Goal: Task Accomplishment & Management: Manage account settings

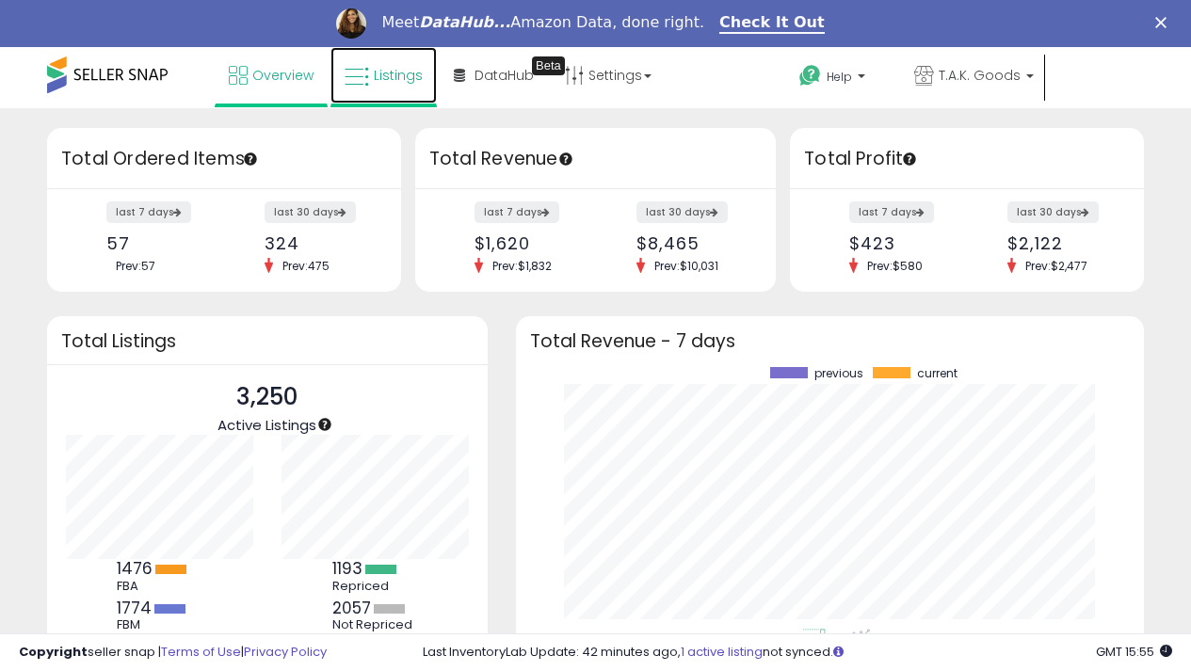
click at [387, 76] on span "Listings" at bounding box center [398, 75] width 49 height 19
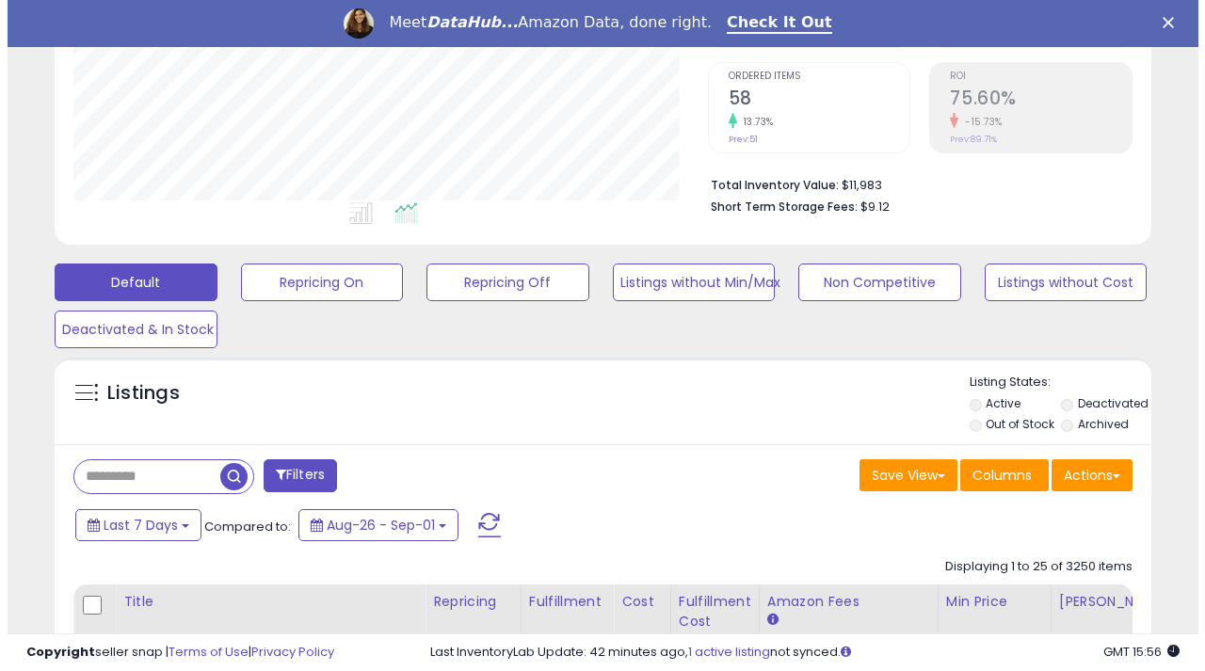
scroll to position [565, 0]
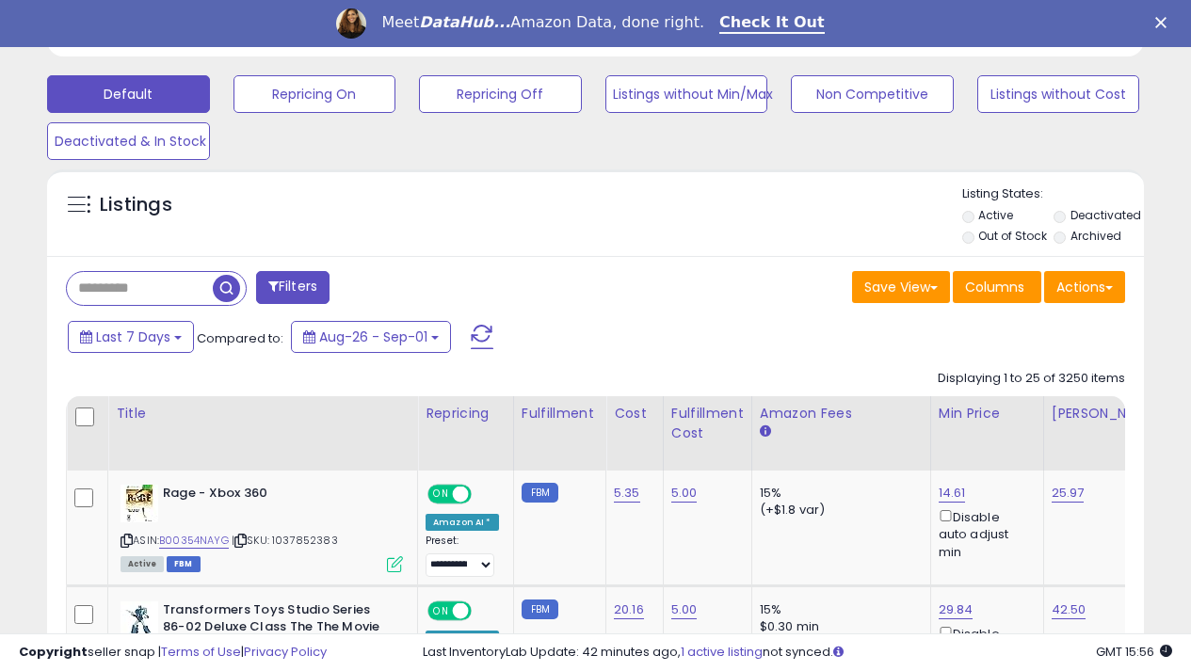
click at [294, 285] on button "Filters" at bounding box center [292, 287] width 73 height 33
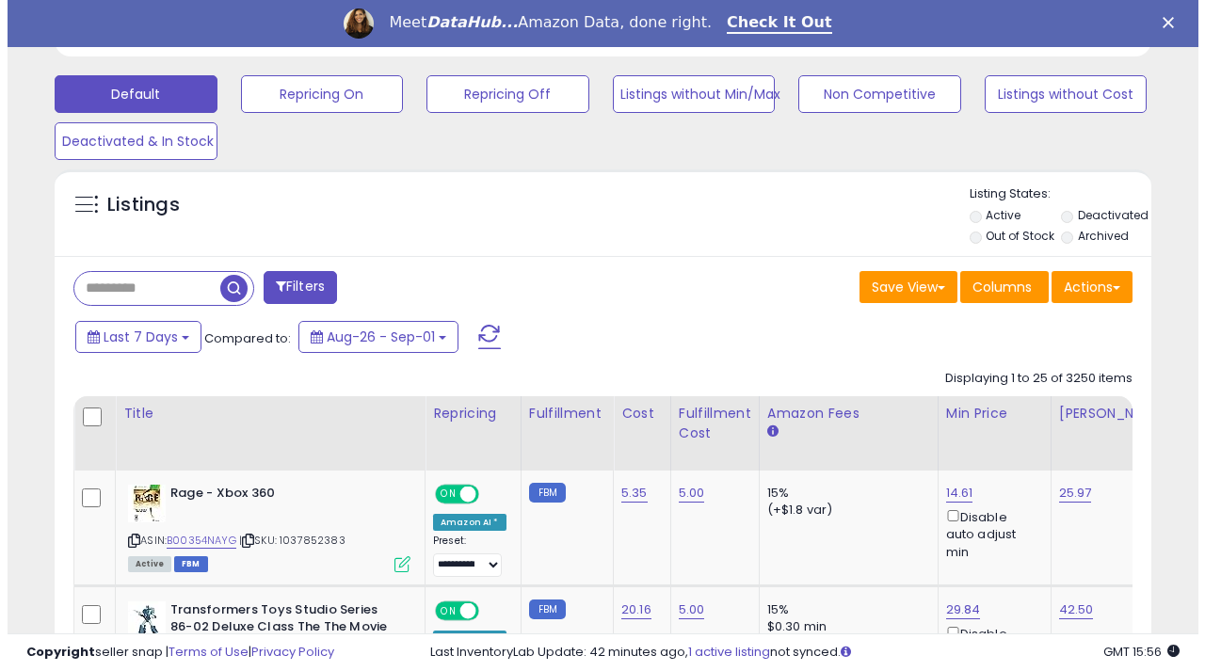
scroll to position [386, 642]
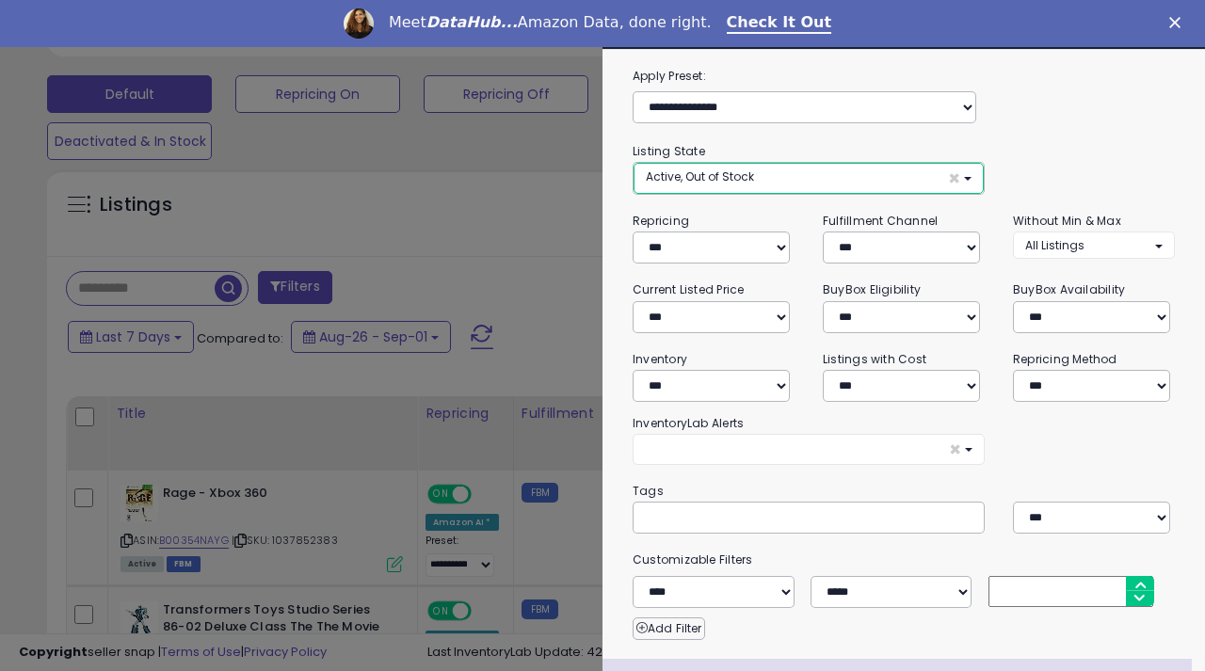
click at [959, 178] on button "Active, Out of Stock ×" at bounding box center [809, 178] width 350 height 31
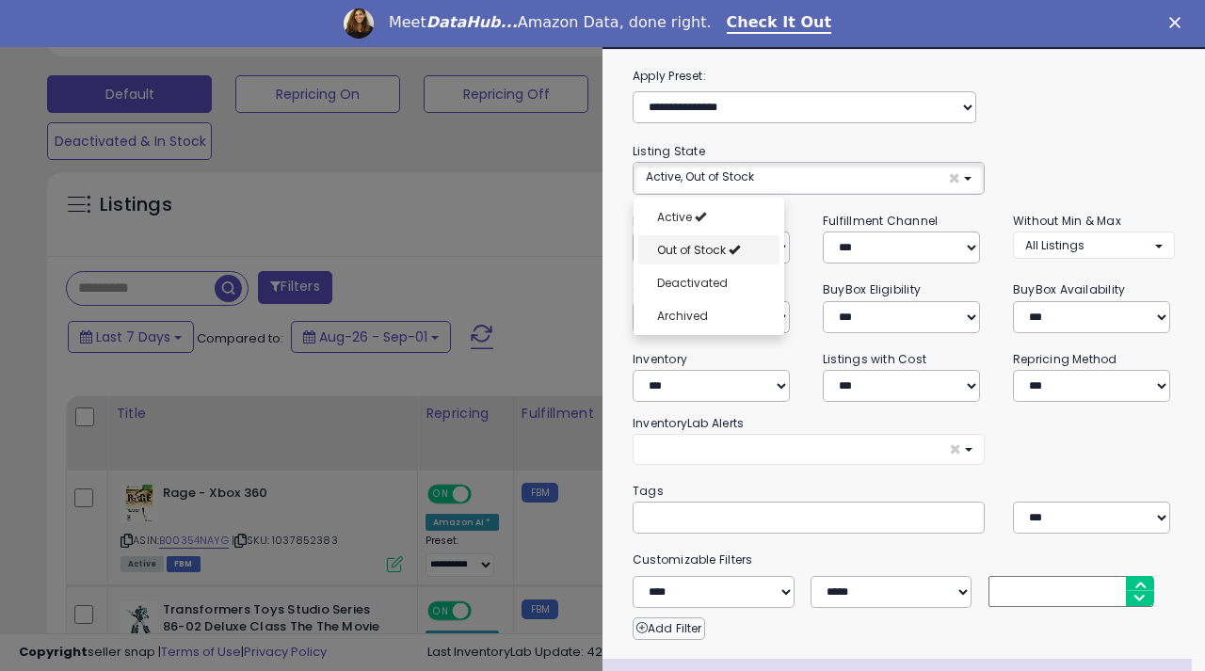
click at [722, 246] on span "Out of Stock" at bounding box center [691, 250] width 69 height 16
select select "**********"
click at [1069, 161] on div "**********" at bounding box center [904, 168] width 542 height 54
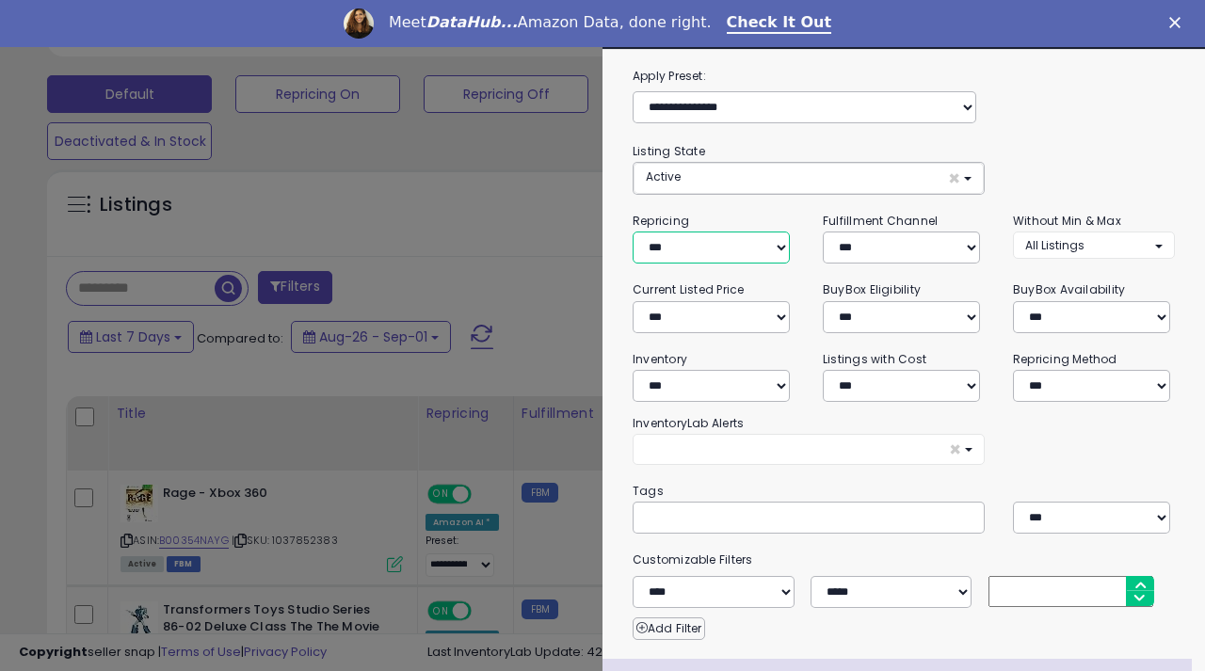
click at [777, 243] on select "**********" at bounding box center [711, 248] width 157 height 32
select select "***"
click at [633, 232] on select "**********" at bounding box center [711, 248] width 157 height 32
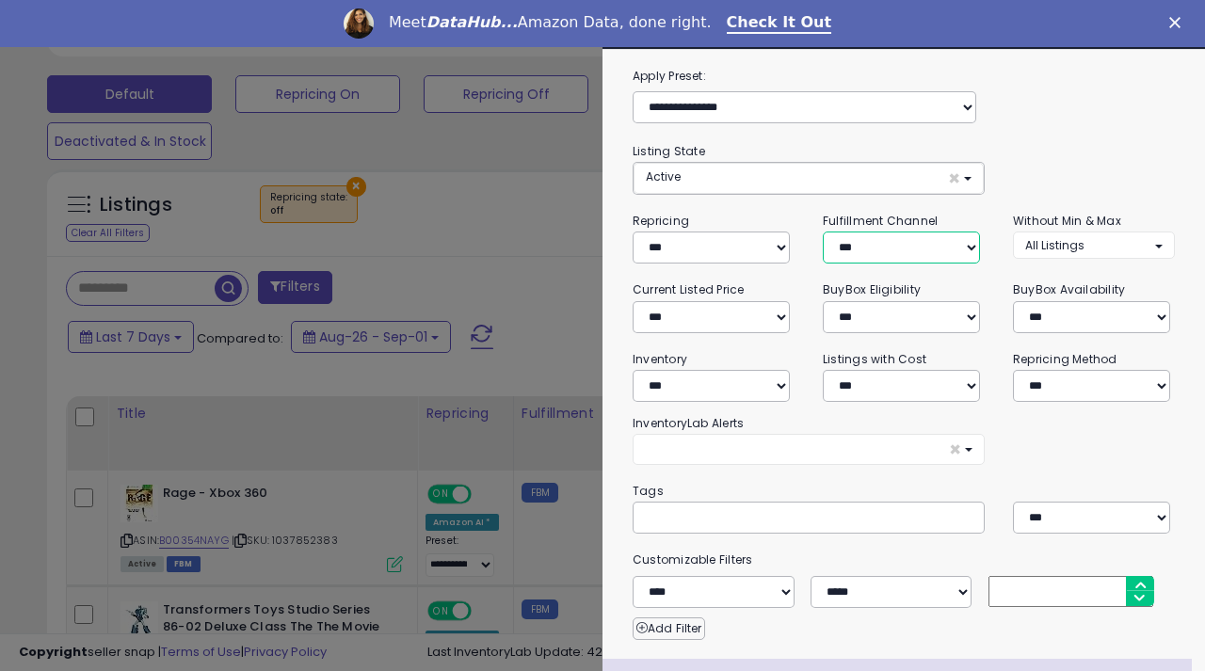
click at [959, 244] on select "*** *** *** ***" at bounding box center [901, 248] width 157 height 32
select select "***"
click at [823, 232] on select "*** *** *** ***" at bounding box center [901, 248] width 157 height 32
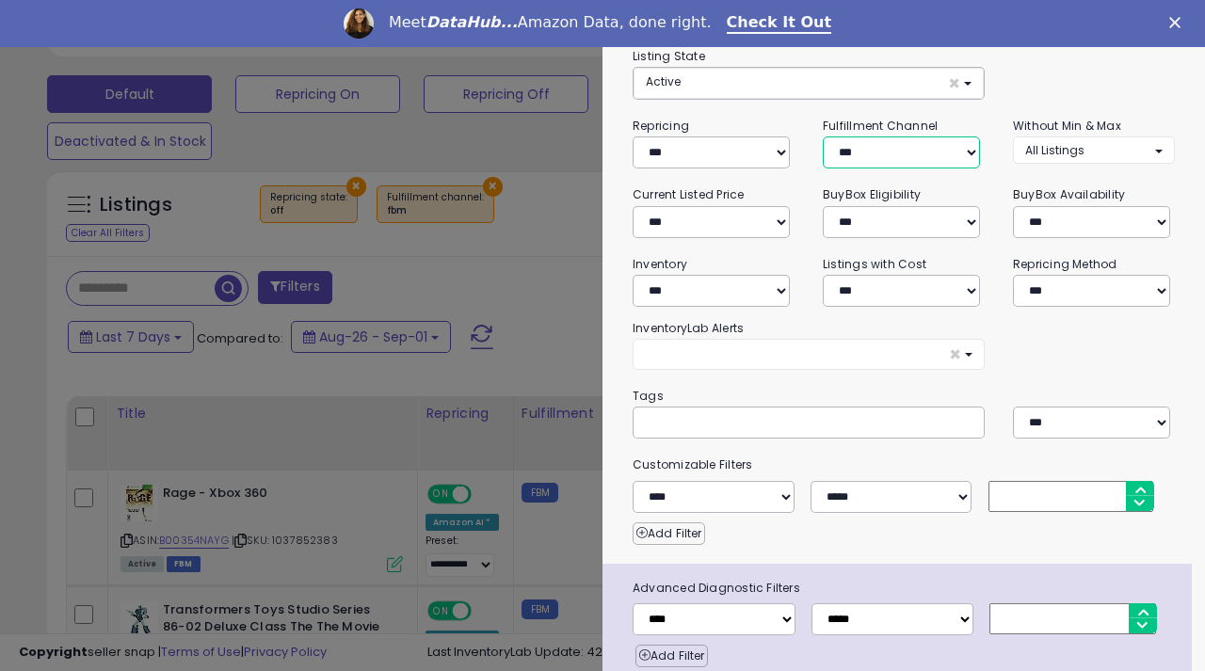
scroll to position [167, 0]
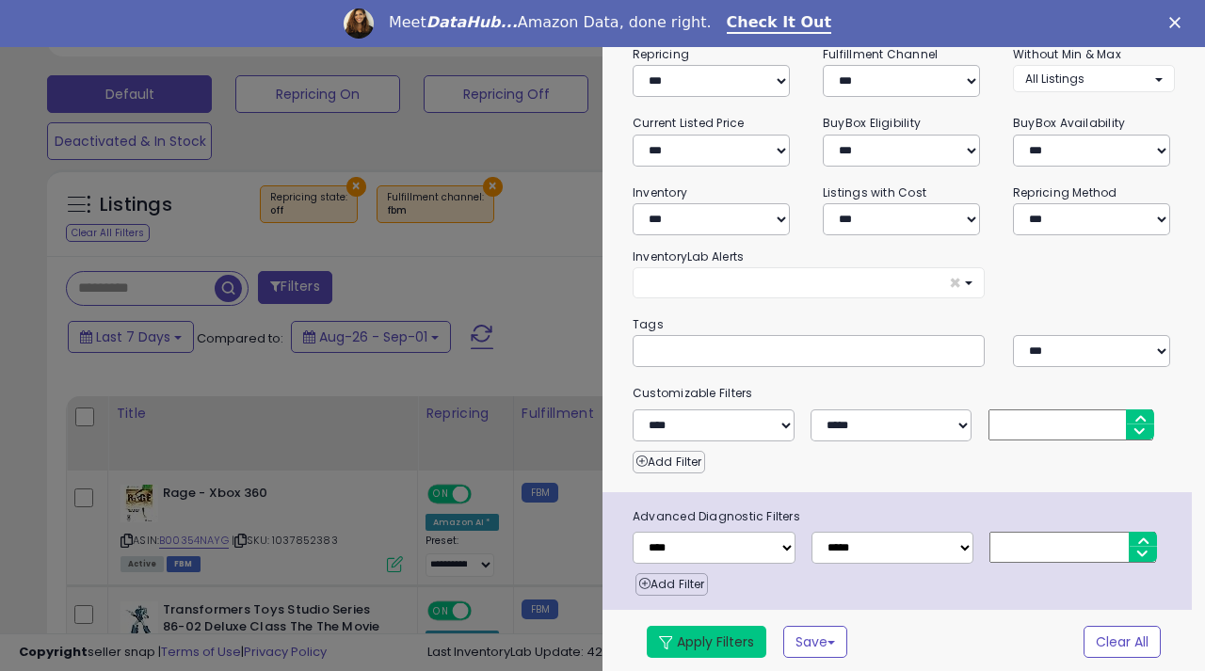
click at [703, 635] on button "Apply Filters" at bounding box center [707, 642] width 120 height 32
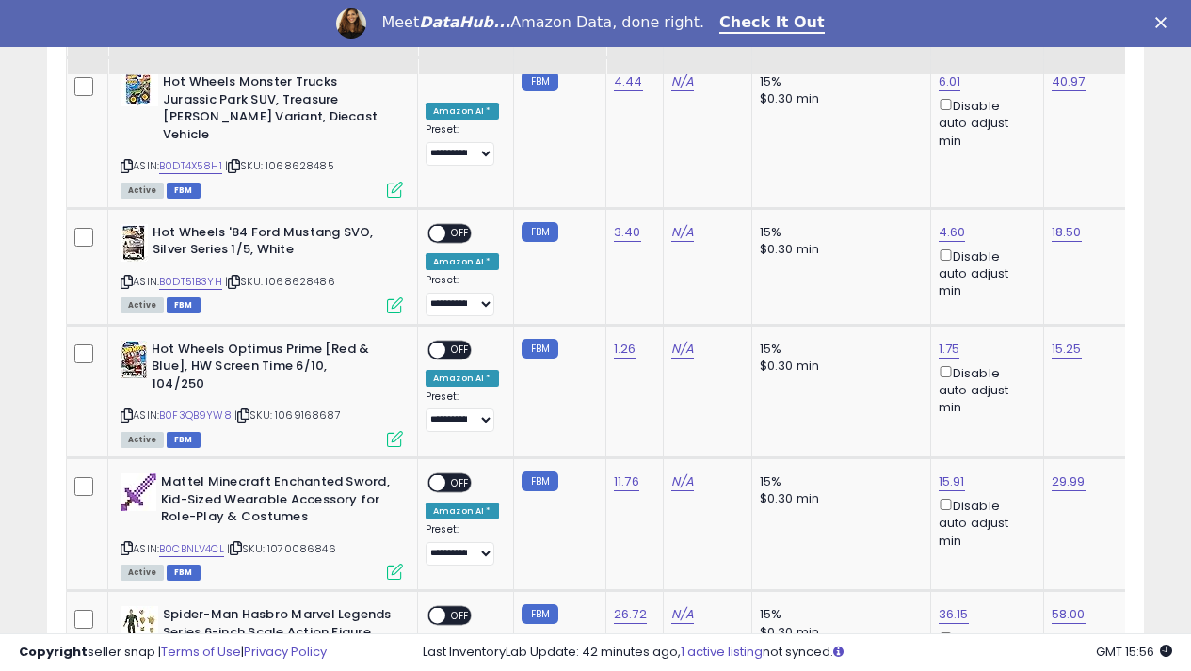
scroll to position [2542, 0]
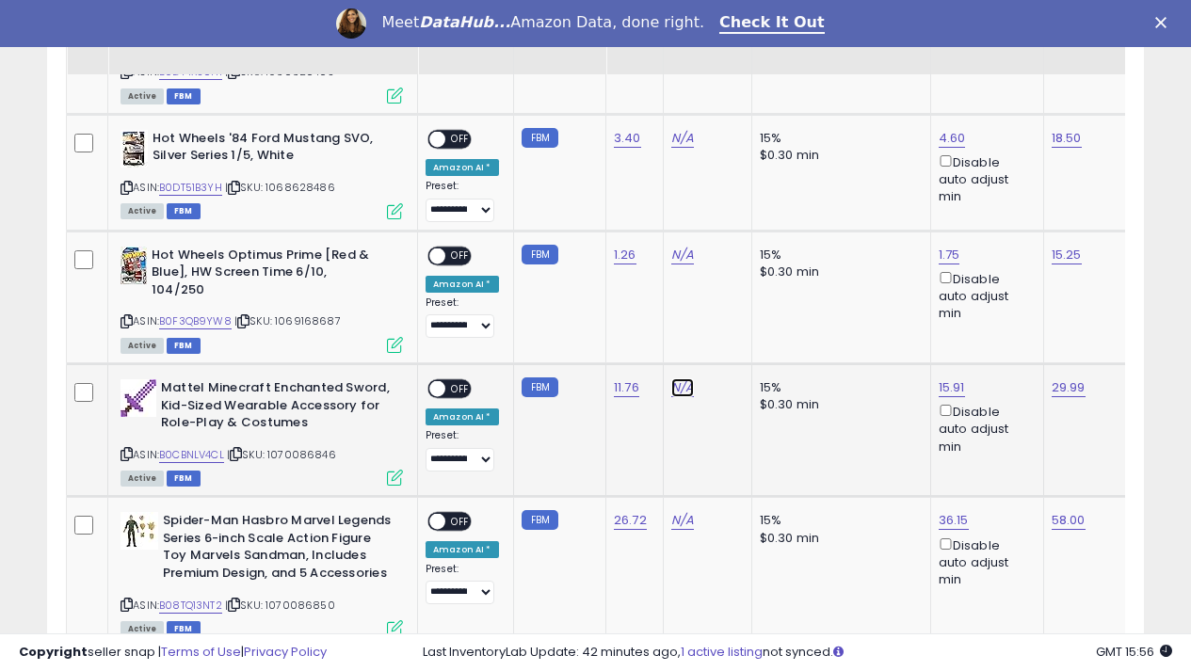
click at [682, 378] on link "N/A" at bounding box center [682, 387] width 23 height 19
type input "*"
click at [746, 281] on button "submit" at bounding box center [730, 288] width 32 height 28
click at [445, 381] on span "OFF" at bounding box center [460, 389] width 30 height 16
click at [1057, 378] on link "29.99" at bounding box center [1069, 387] width 34 height 19
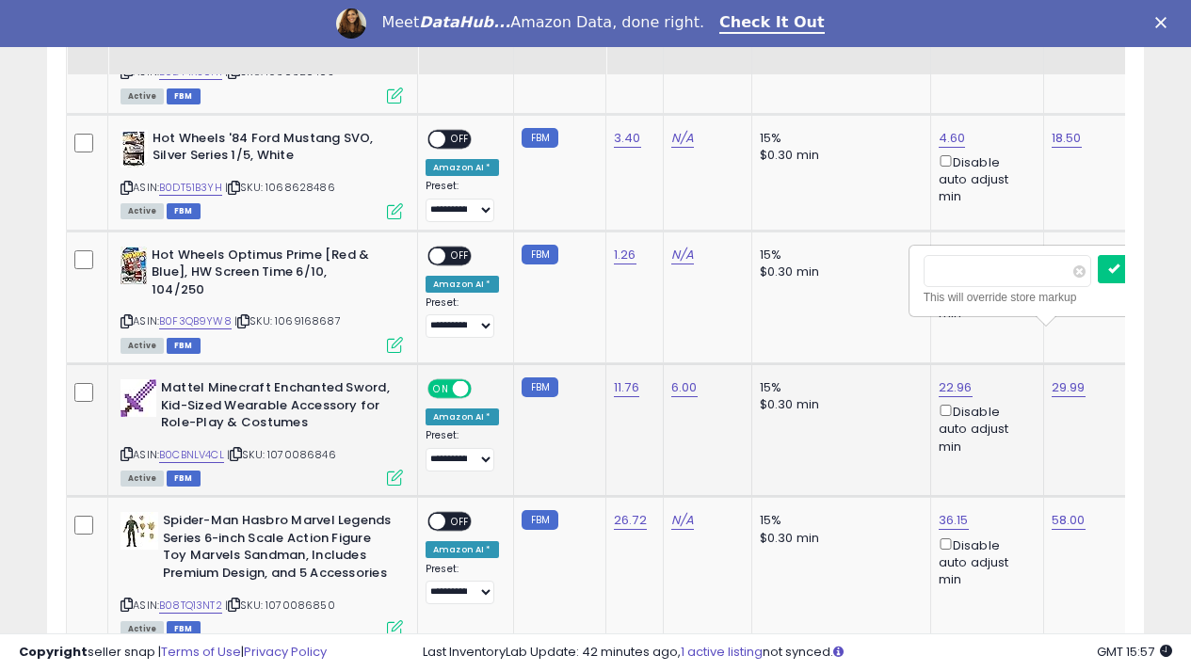
scroll to position [0, 119]
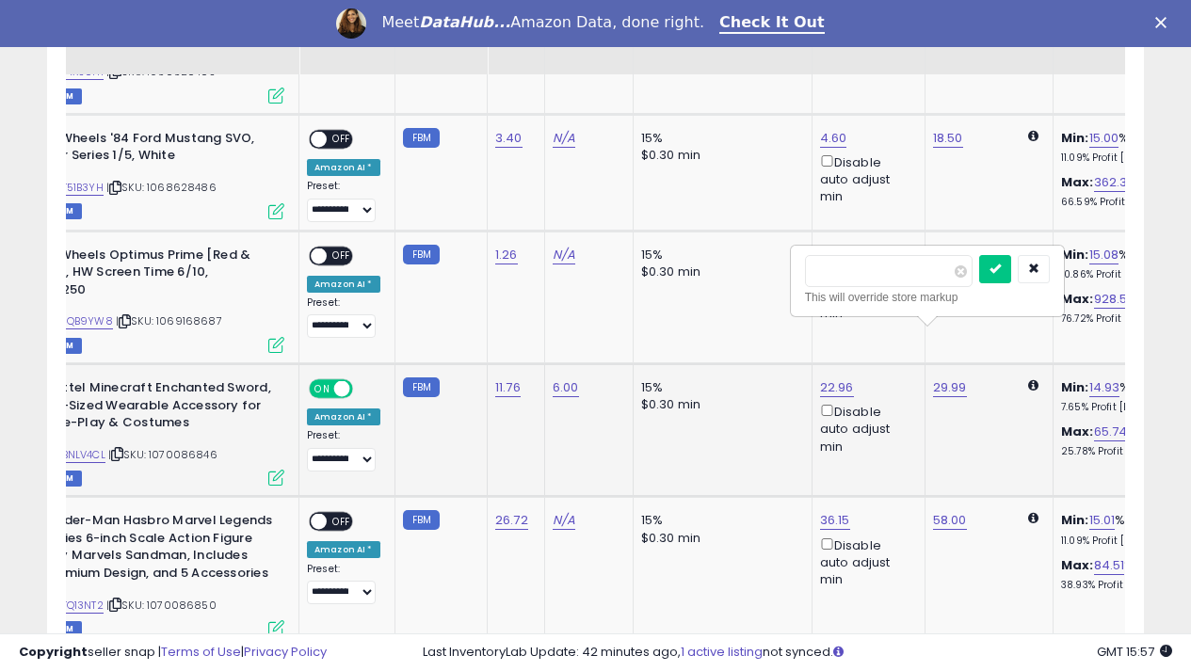
drag, startPoint x: 855, startPoint y: 272, endPoint x: 806, endPoint y: 272, distance: 49.0
click at [806, 272] on input "*****" at bounding box center [889, 271] width 168 height 32
type input "*****"
click at [1001, 271] on icon "submit" at bounding box center [994, 268] width 11 height 11
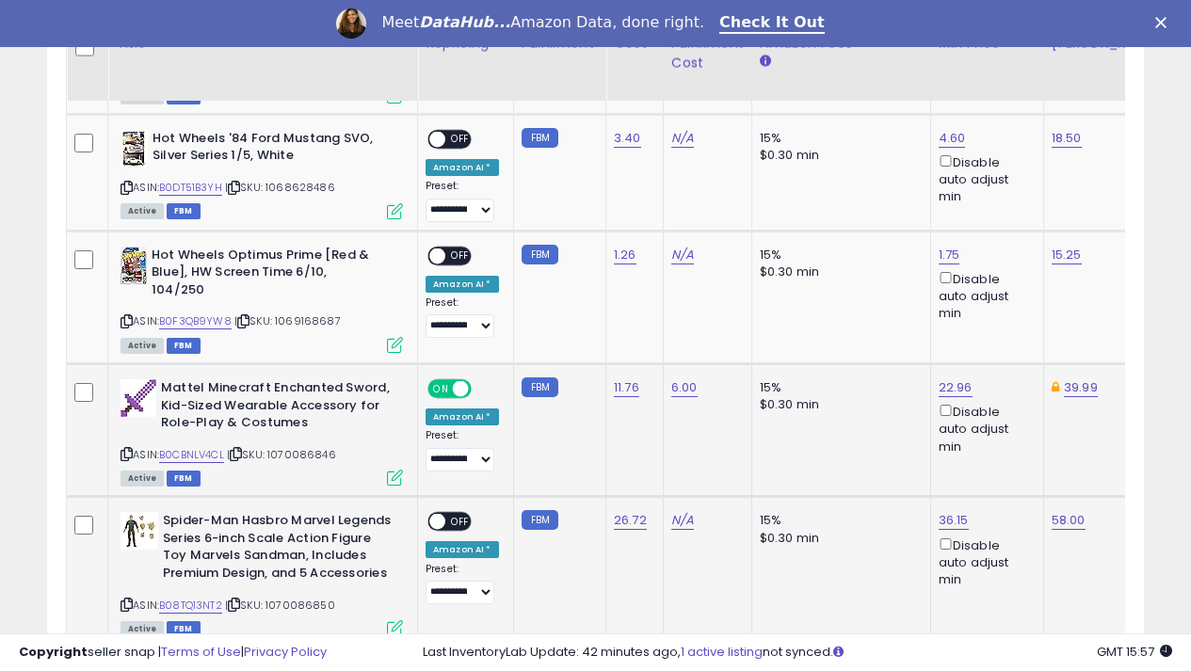
scroll to position [2730, 0]
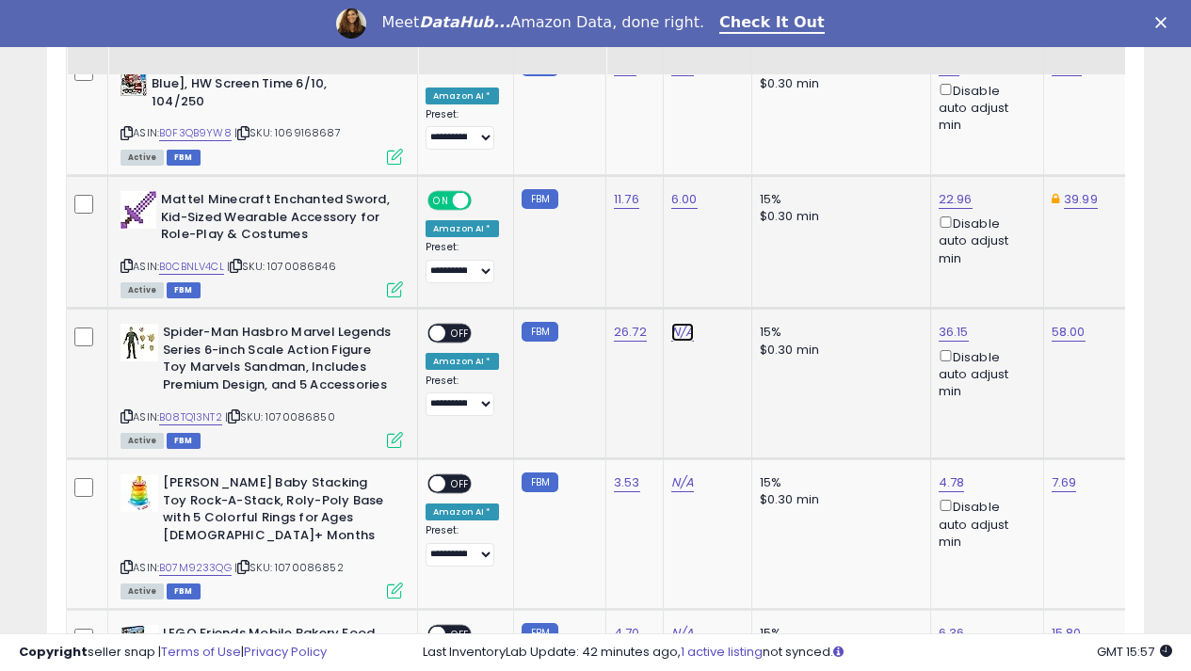
click at [678, 323] on link "N/A" at bounding box center [682, 332] width 23 height 19
type input "*"
click at [735, 231] on icon "submit" at bounding box center [729, 232] width 11 height 11
click at [459, 326] on span "OFF" at bounding box center [460, 334] width 30 height 16
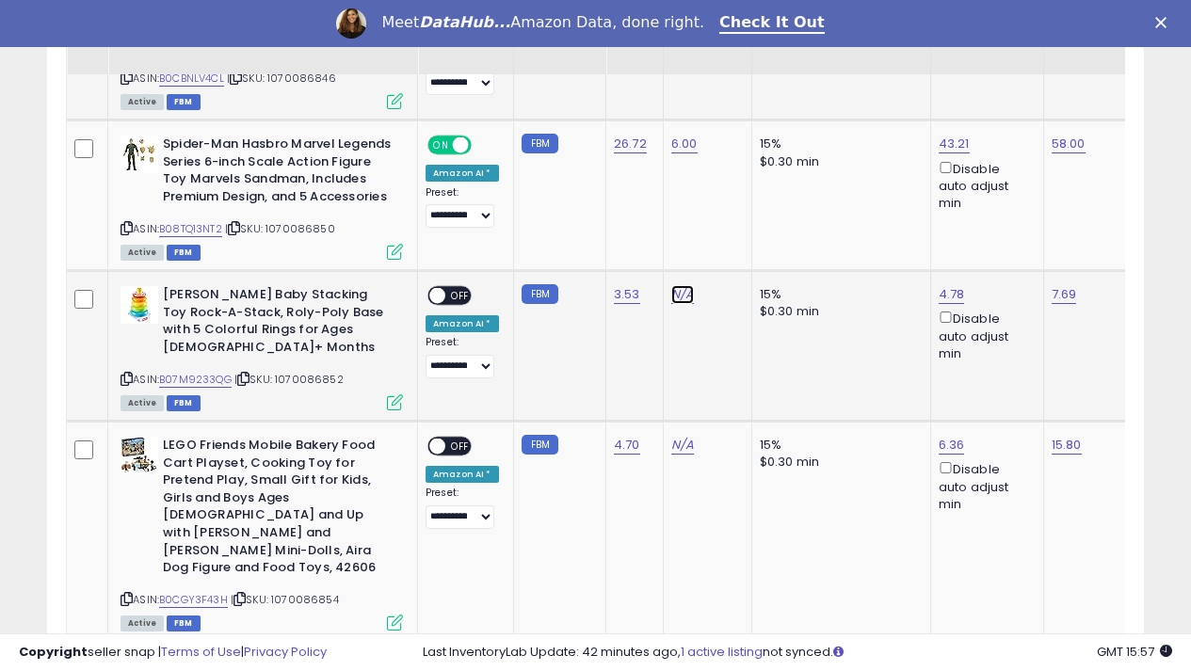
click at [677, 285] on link "N/A" at bounding box center [682, 294] width 23 height 19
type input "*"
click at [735, 196] on icon "submit" at bounding box center [729, 194] width 11 height 11
click at [458, 288] on span "OFF" at bounding box center [460, 296] width 30 height 16
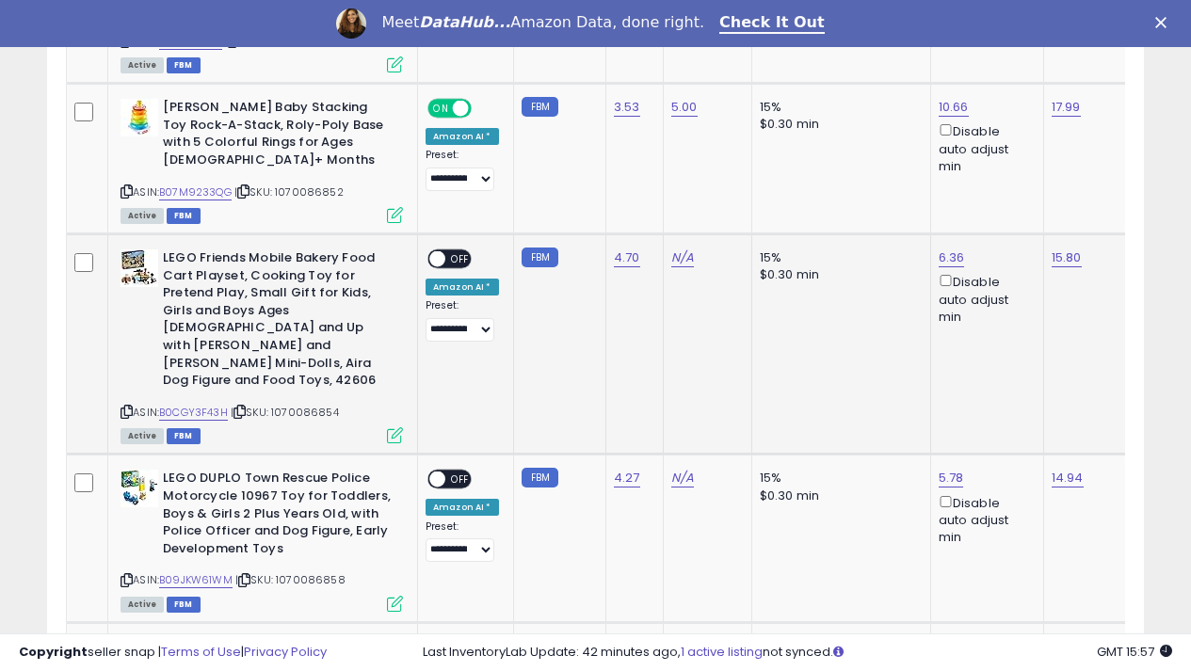
scroll to position [3107, 0]
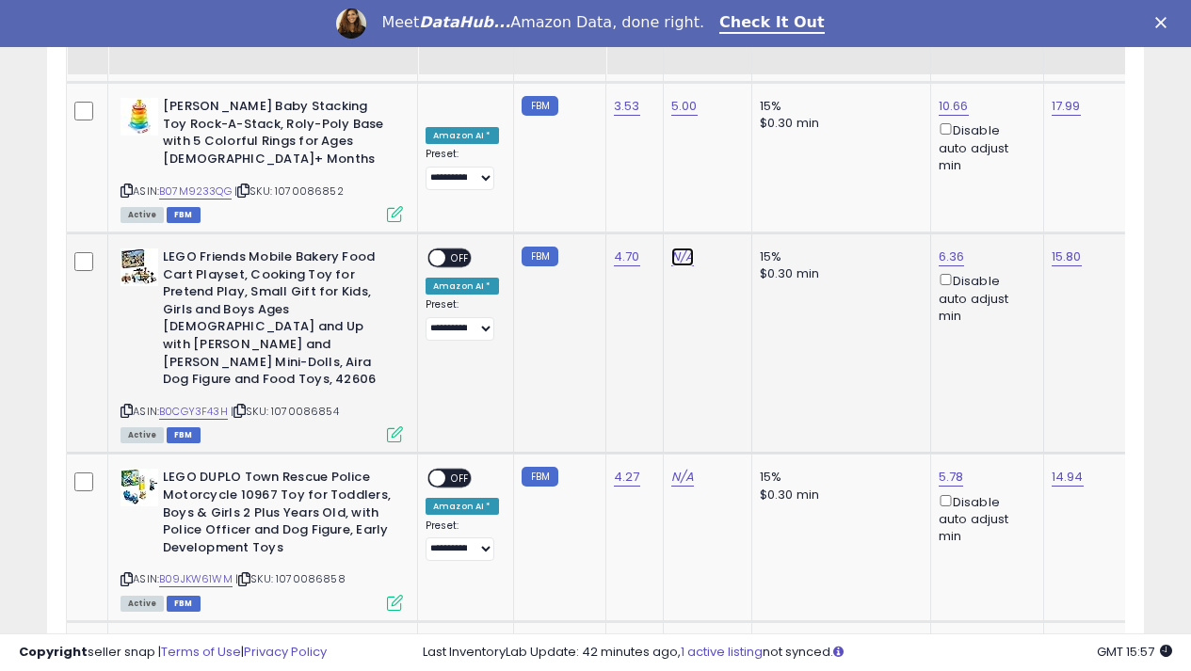
click at [683, 248] on link "N/A" at bounding box center [682, 257] width 23 height 19
type input "*"
click at [735, 138] on icon "submit" at bounding box center [729, 139] width 11 height 11
click at [463, 250] on span "OFF" at bounding box center [460, 258] width 30 height 16
click at [1059, 248] on link "15.80" at bounding box center [1067, 257] width 30 height 19
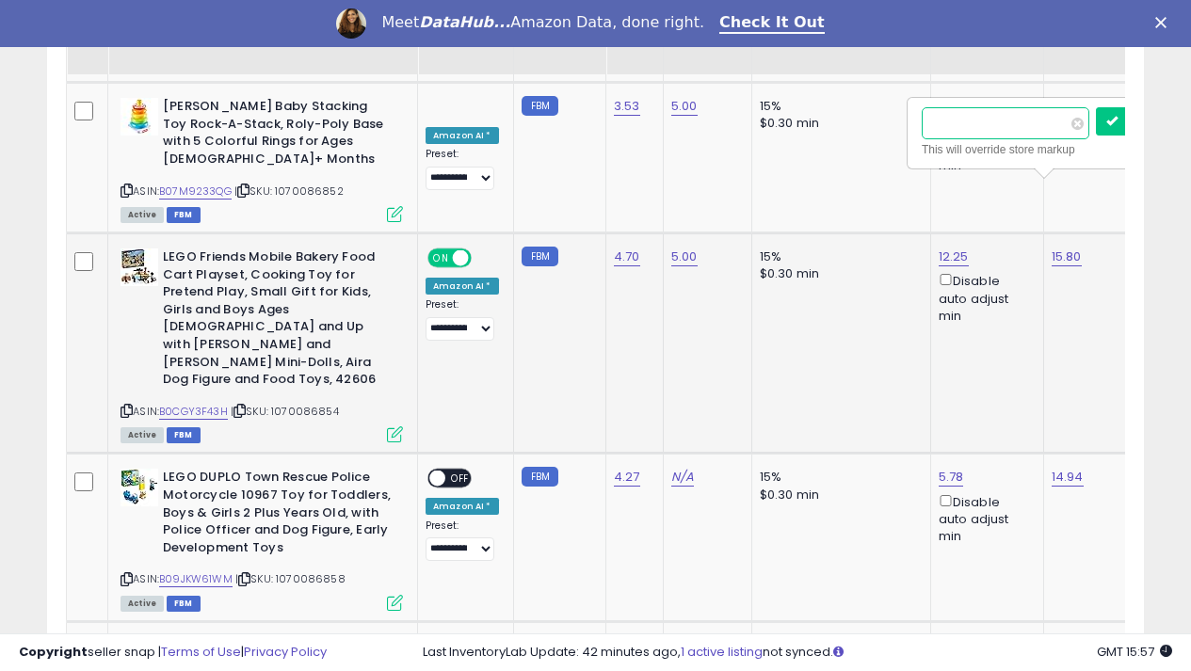
scroll to position [0, 117]
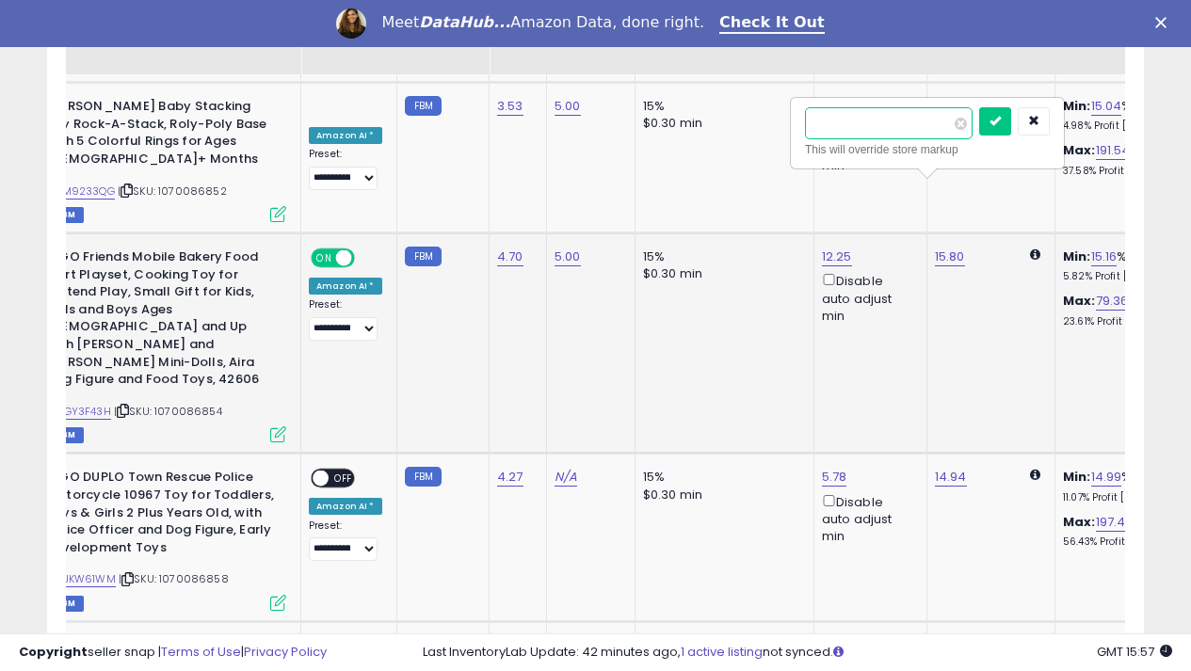
type input "*"
type input "*****"
click at [1001, 115] on icon "submit" at bounding box center [994, 120] width 11 height 11
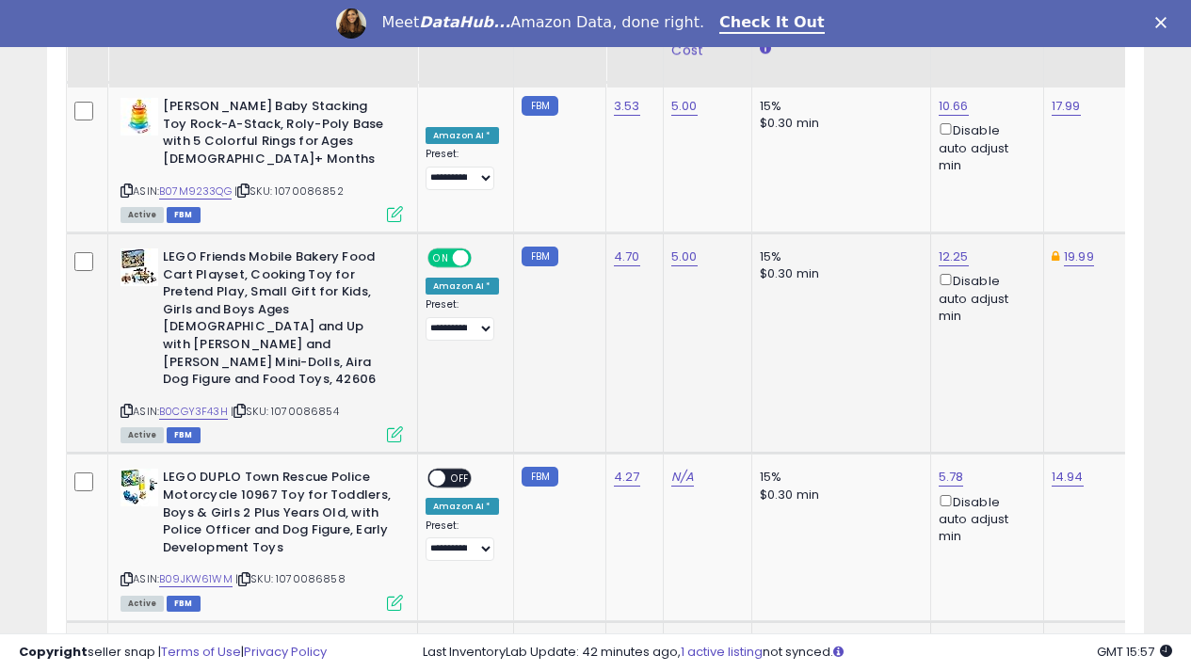
scroll to position [3295, 0]
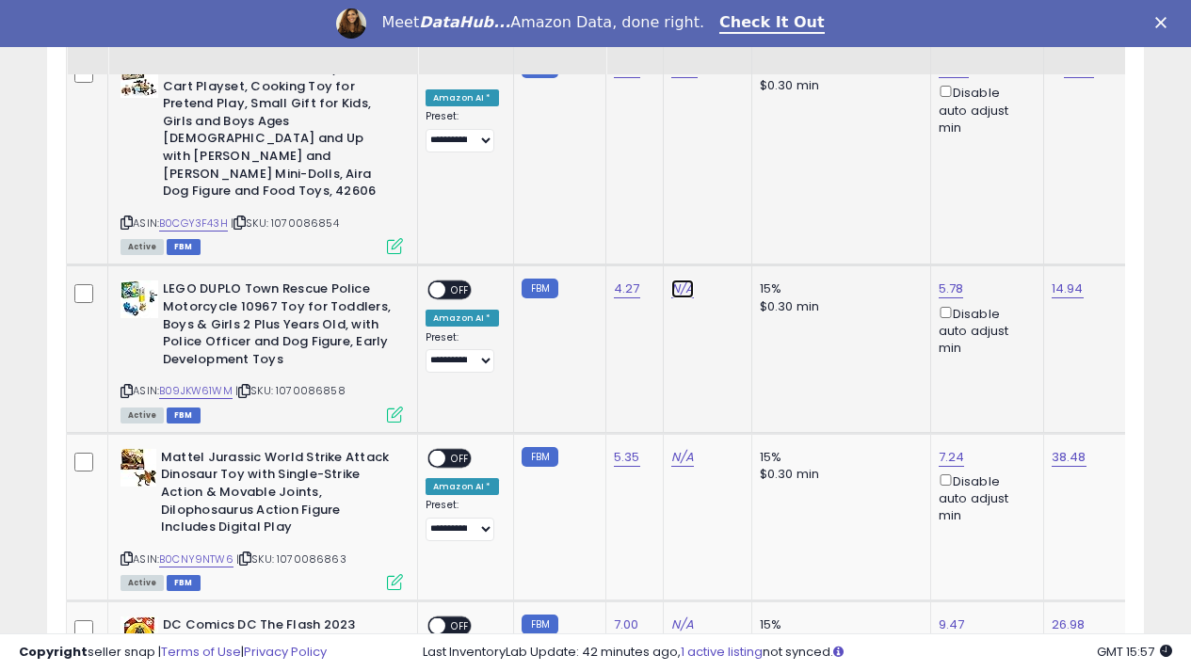
click at [676, 280] on link "N/A" at bounding box center [682, 289] width 23 height 19
type input "*"
click at [745, 140] on button "submit" at bounding box center [730, 137] width 32 height 28
click at [464, 282] on span "OFF" at bounding box center [460, 290] width 30 height 16
click at [1060, 280] on link "14.94" at bounding box center [1068, 289] width 32 height 19
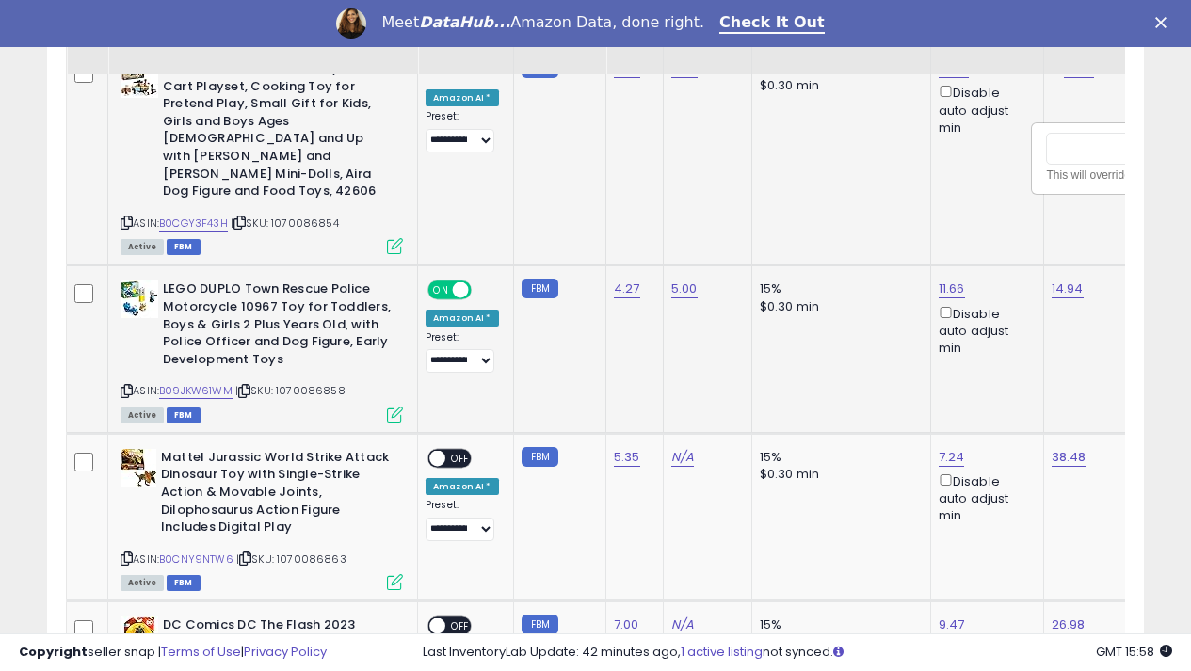
scroll to position [0, 117]
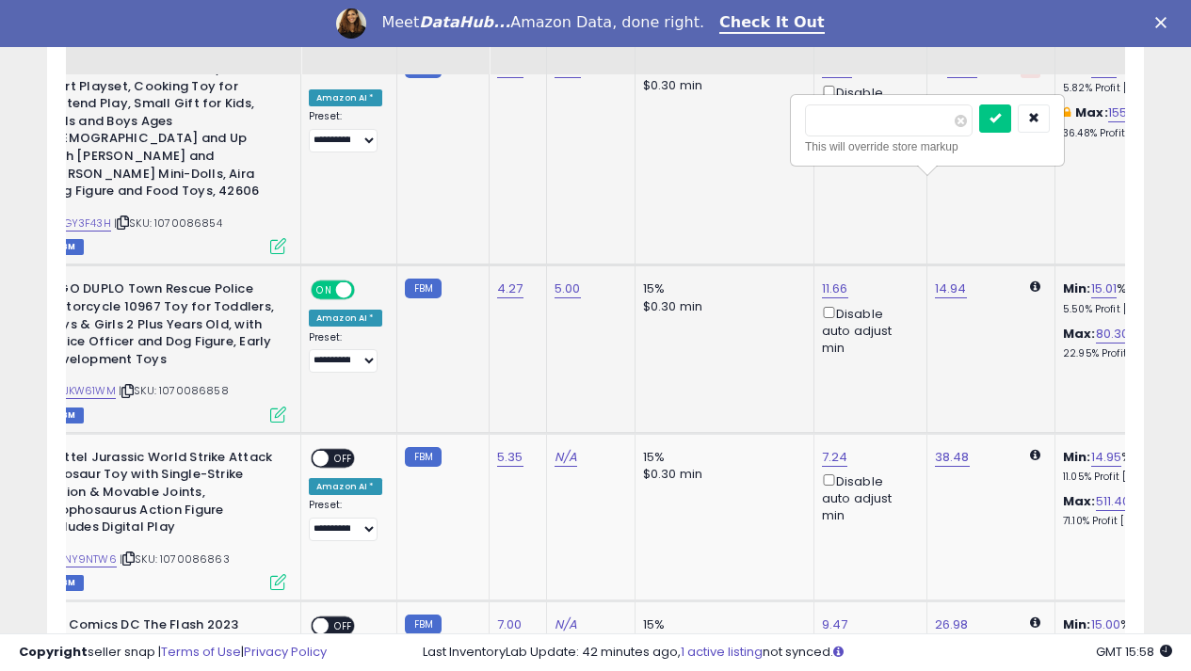
drag, startPoint x: 942, startPoint y: 122, endPoint x: 871, endPoint y: 126, distance: 71.6
click at [871, 126] on input "*****" at bounding box center [889, 120] width 168 height 32
drag, startPoint x: 870, startPoint y: 125, endPoint x: 821, endPoint y: 125, distance: 49.0
click at [821, 125] on input "*****" at bounding box center [889, 120] width 168 height 32
type input "*"
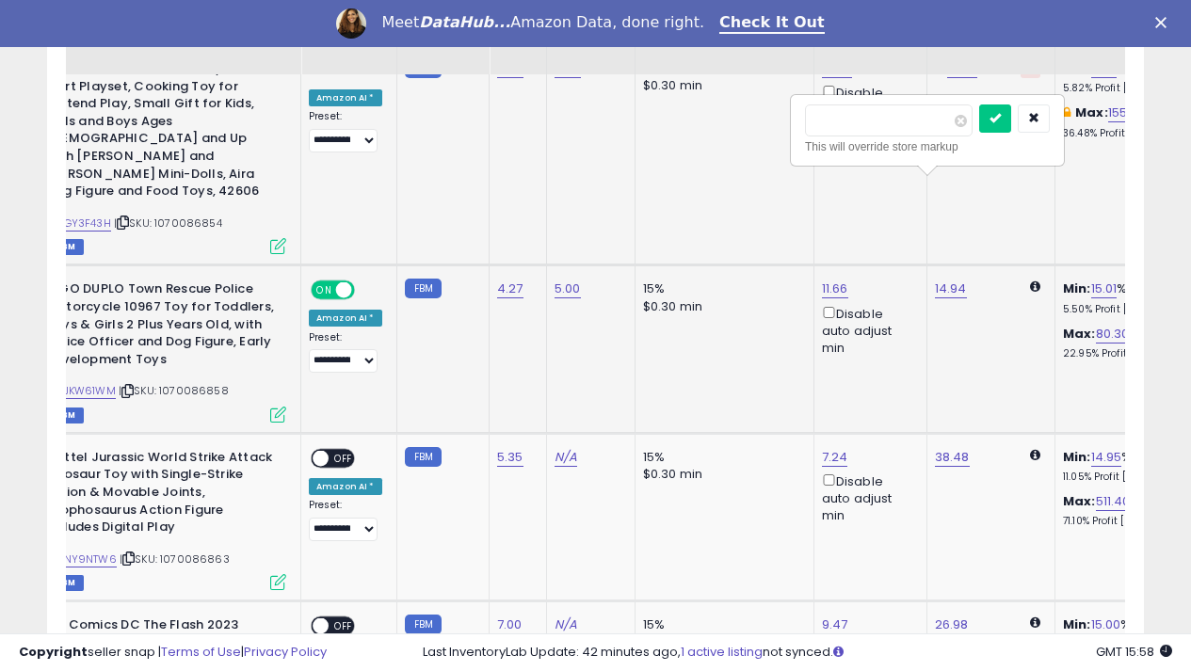
type input "*****"
click at [1011, 107] on button "submit" at bounding box center [995, 118] width 32 height 28
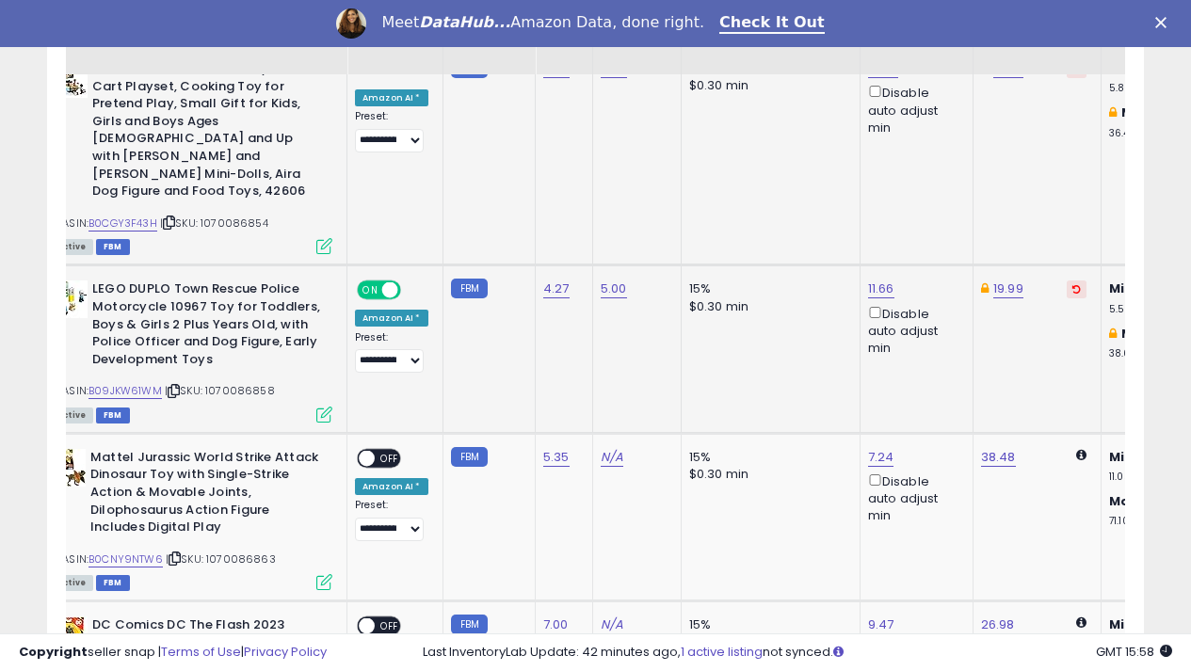
scroll to position [0, 0]
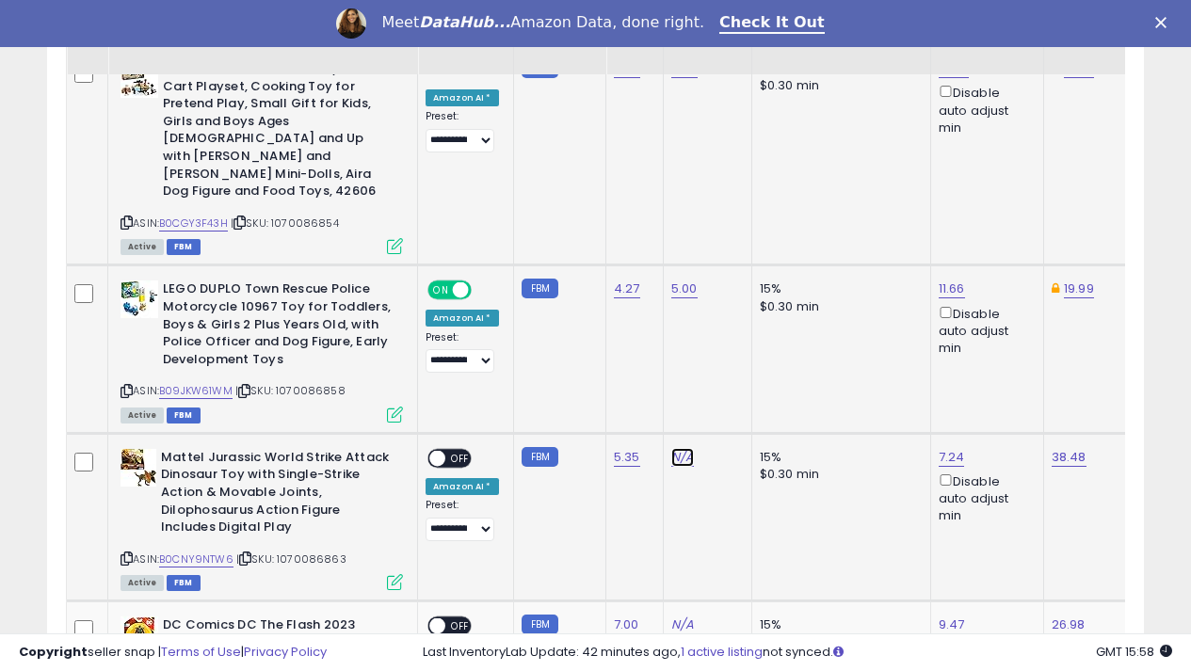
click at [682, 448] on link "N/A" at bounding box center [682, 457] width 23 height 19
type input "*"
click at [746, 294] on button "submit" at bounding box center [730, 306] width 32 height 28
click at [465, 450] on span "OFF" at bounding box center [460, 458] width 30 height 16
click at [1052, 448] on link "38.48" at bounding box center [1069, 457] width 35 height 19
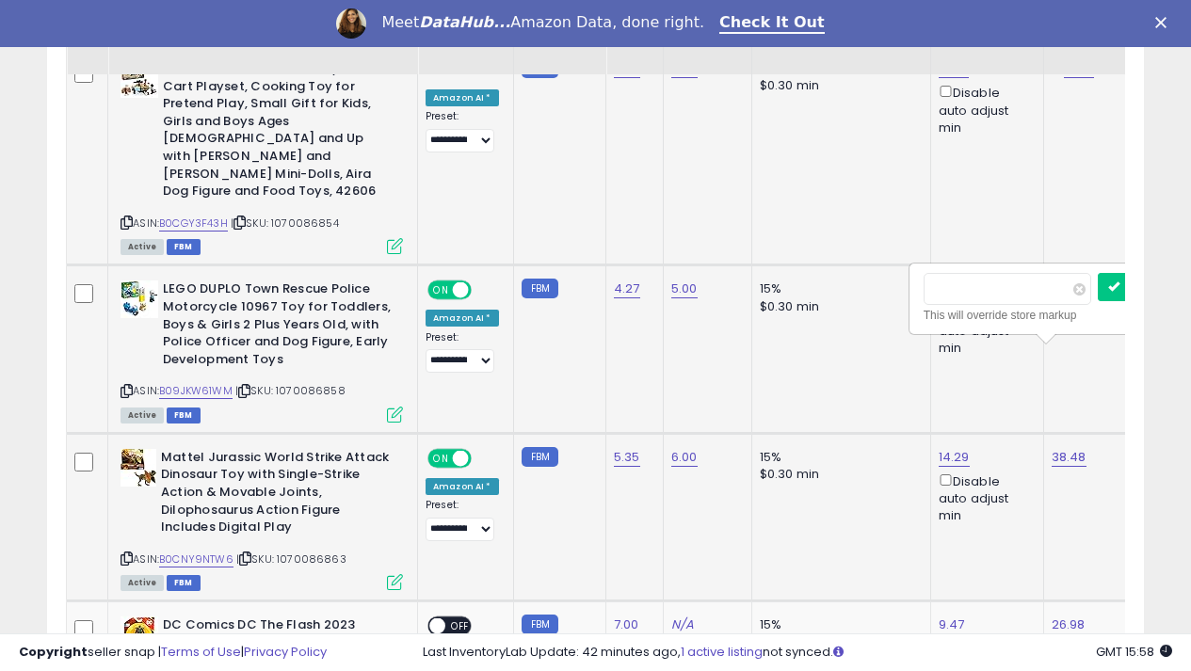
scroll to position [0, 119]
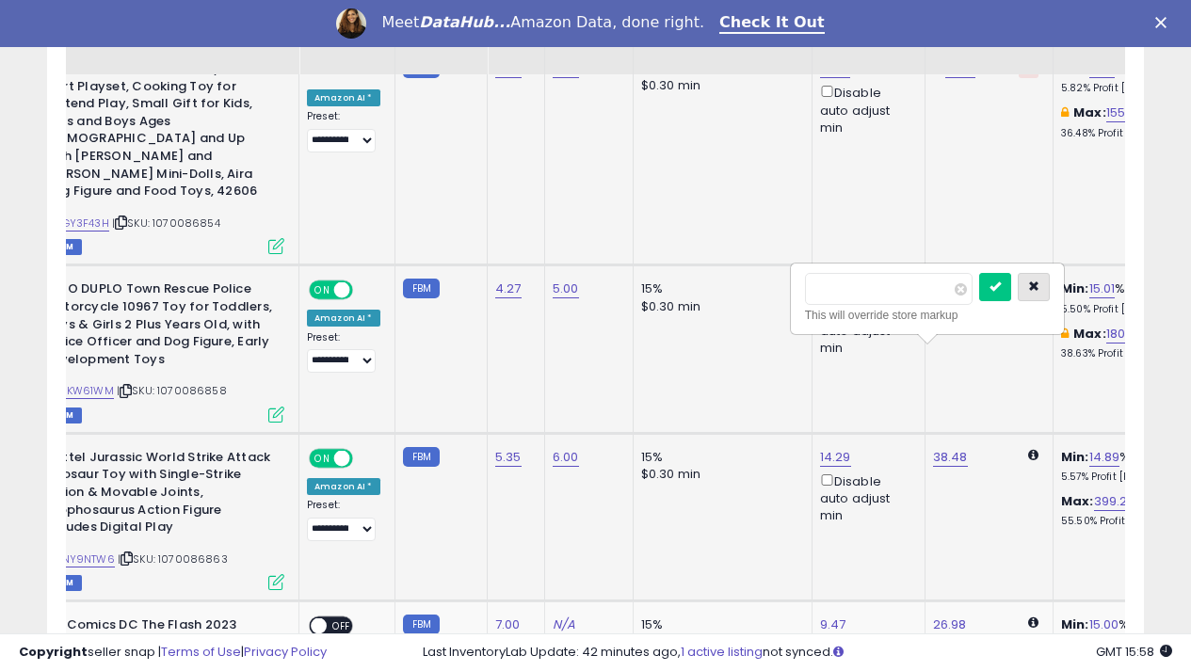
click at [1039, 284] on icon "button" at bounding box center [1033, 286] width 11 height 11
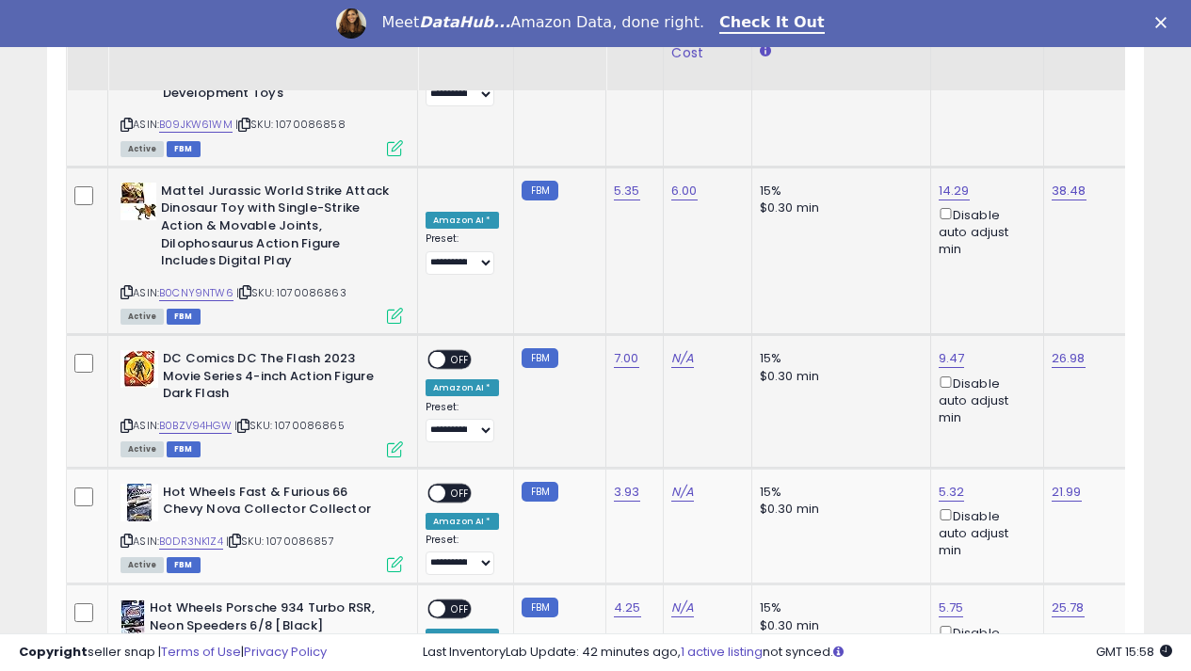
scroll to position [3577, 0]
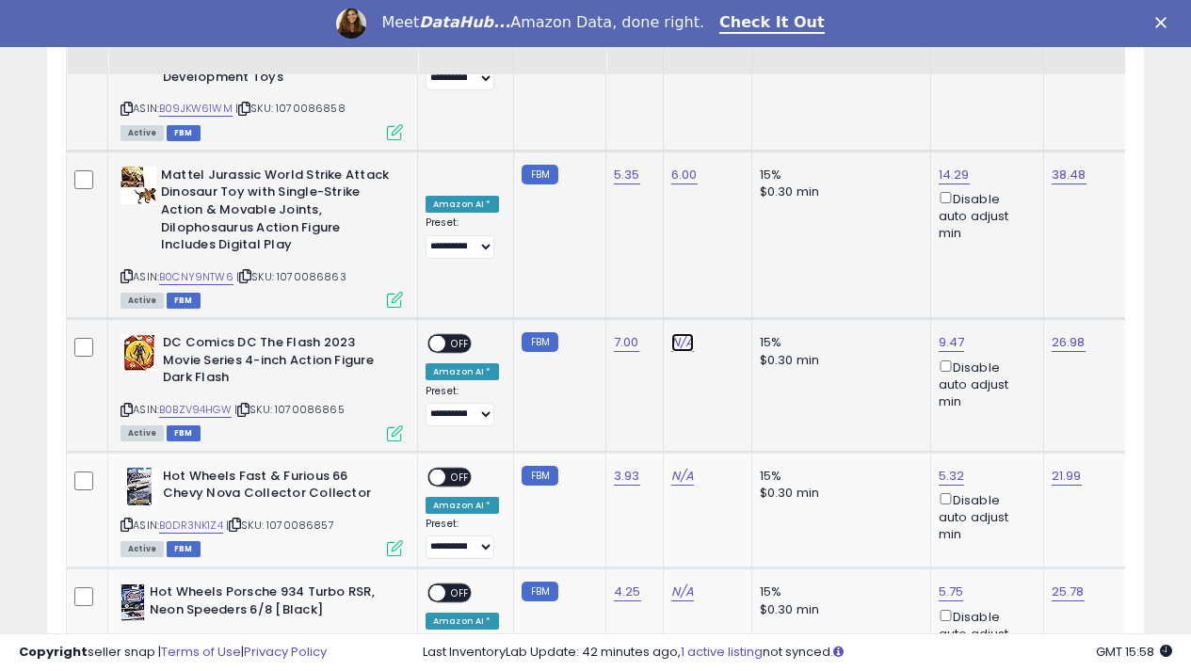
click at [671, 333] on link "N/A" at bounding box center [682, 342] width 23 height 19
type input "*"
click at [746, 192] on button "submit" at bounding box center [730, 191] width 32 height 28
click at [461, 336] on span "OFF" at bounding box center [460, 344] width 30 height 16
click at [674, 467] on link "N/A" at bounding box center [682, 476] width 23 height 19
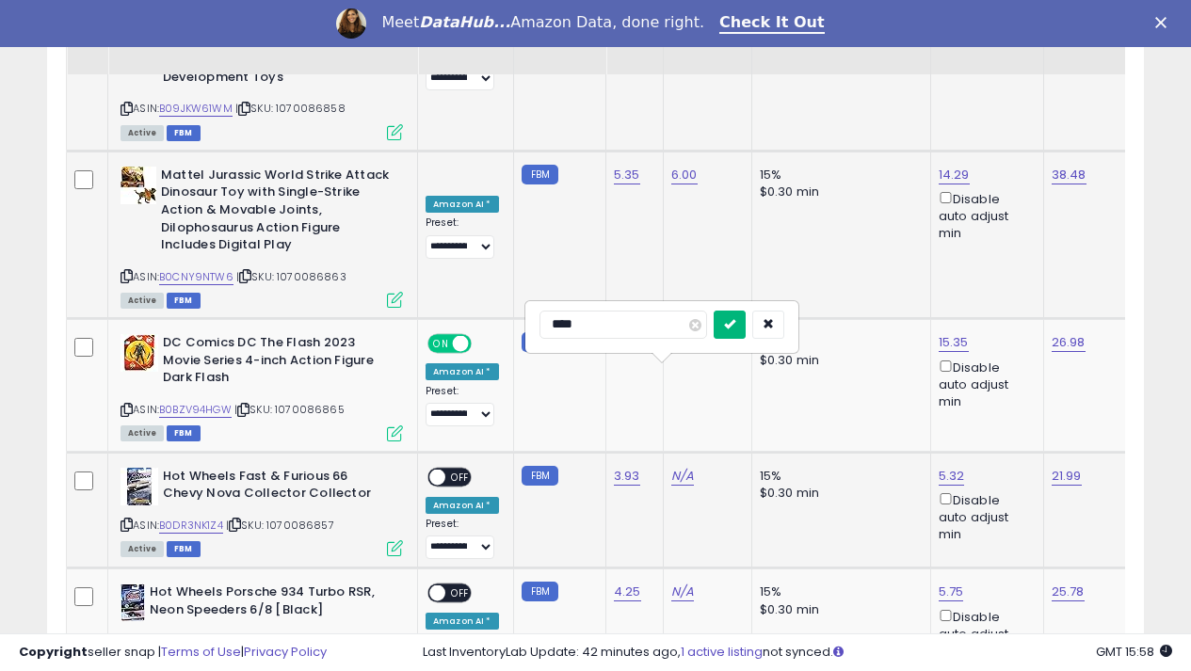
type input "****"
click at [735, 318] on icon "submit" at bounding box center [729, 323] width 11 height 11
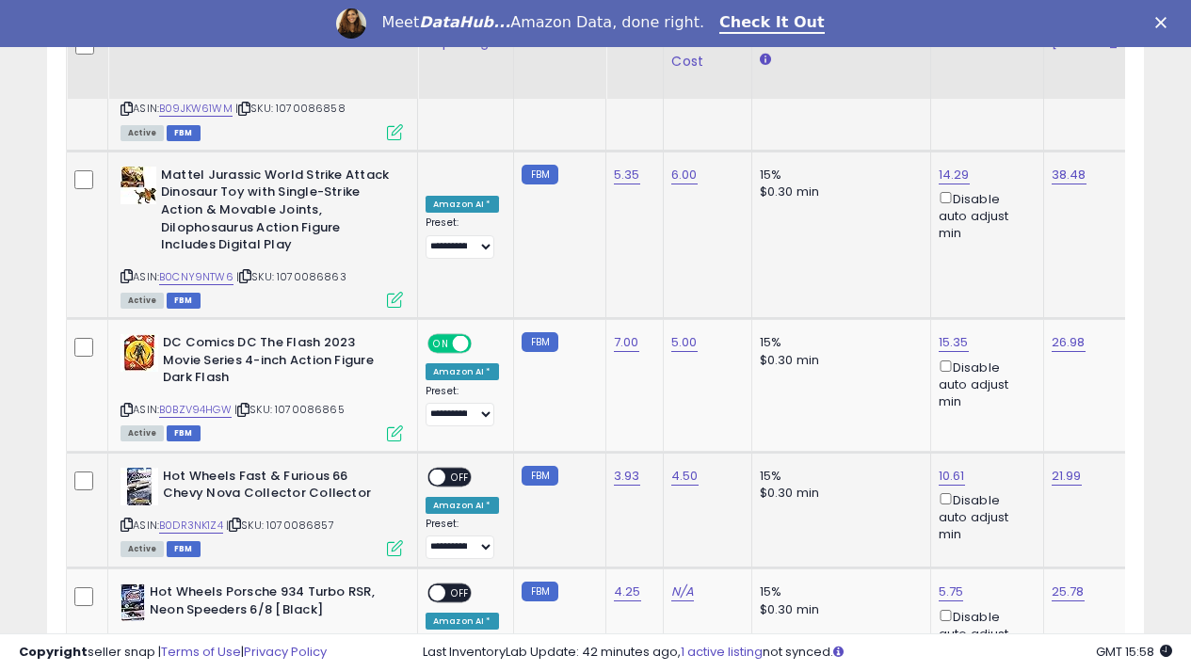
scroll to position [3766, 0]
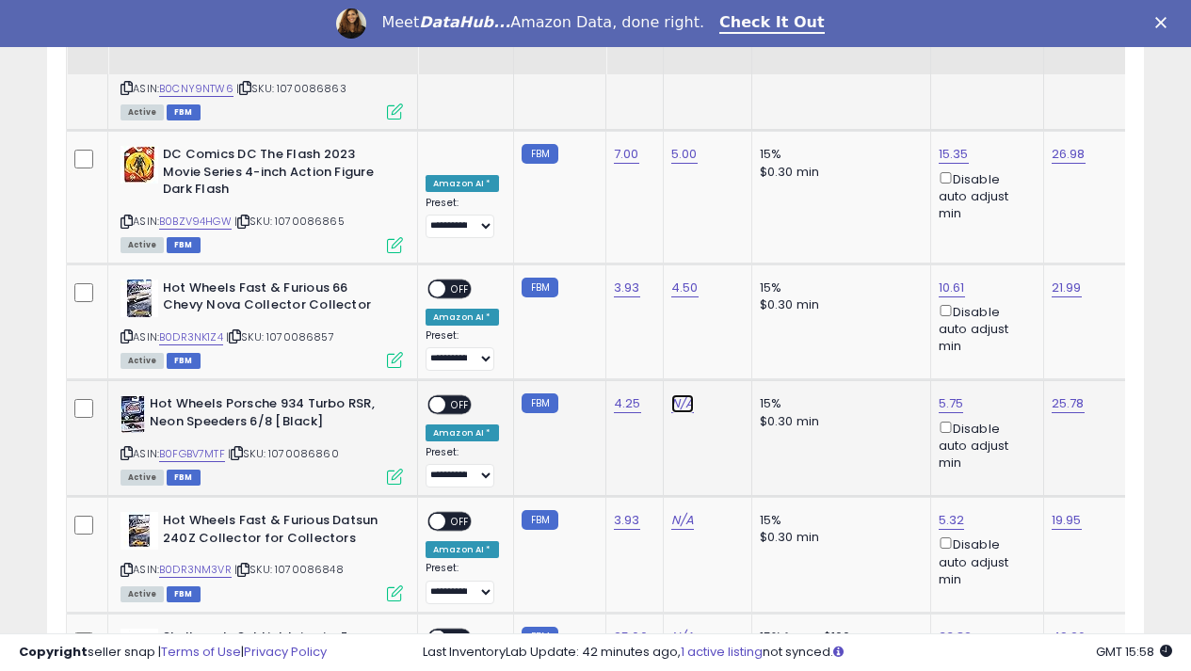
click at [671, 394] on link "N/A" at bounding box center [682, 403] width 23 height 19
type input "****"
click at [735, 253] on icon "submit" at bounding box center [729, 251] width 11 height 11
click at [456, 397] on span "OFF" at bounding box center [460, 405] width 30 height 16
click at [464, 281] on span "OFF" at bounding box center [460, 289] width 30 height 16
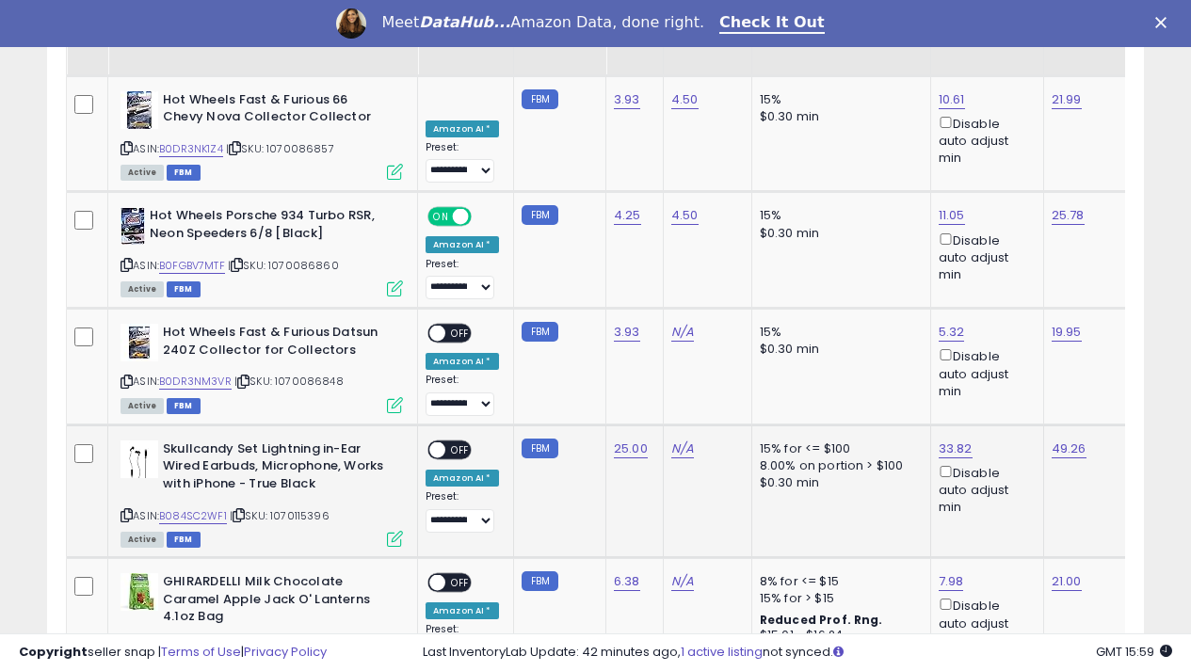
scroll to position [4048, 0]
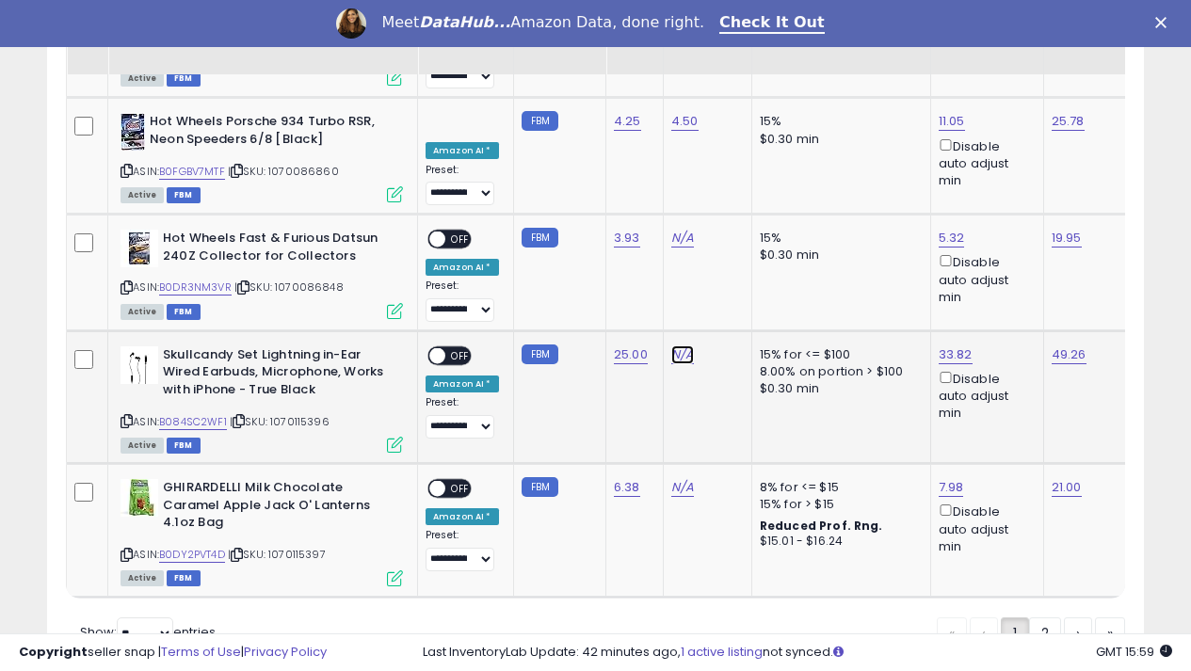
click at [679, 345] on link "N/A" at bounding box center [682, 354] width 23 height 19
type input "*"
click at [735, 207] on icon "submit" at bounding box center [729, 202] width 11 height 11
click at [453, 347] on span "OFF" at bounding box center [460, 355] width 30 height 16
click at [673, 478] on link "N/A" at bounding box center [682, 487] width 23 height 19
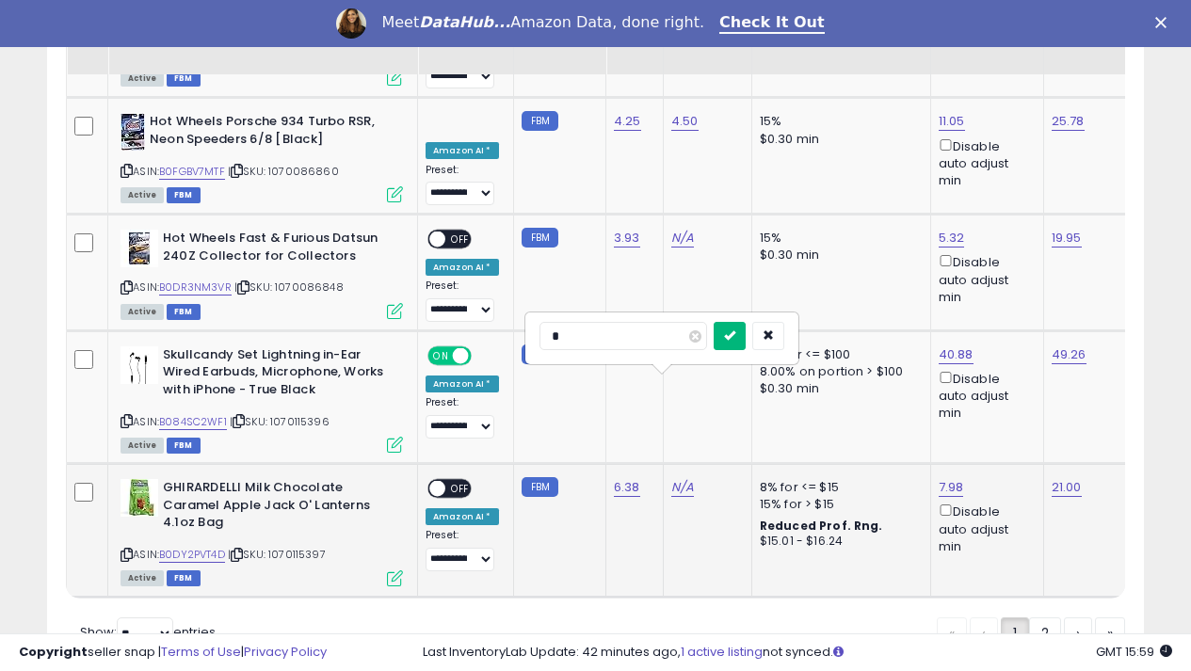
type input "*"
click at [735, 339] on icon "submit" at bounding box center [729, 334] width 11 height 11
click at [467, 481] on span "OFF" at bounding box center [460, 489] width 30 height 16
click at [1038, 618] on link "2" at bounding box center [1045, 634] width 32 height 32
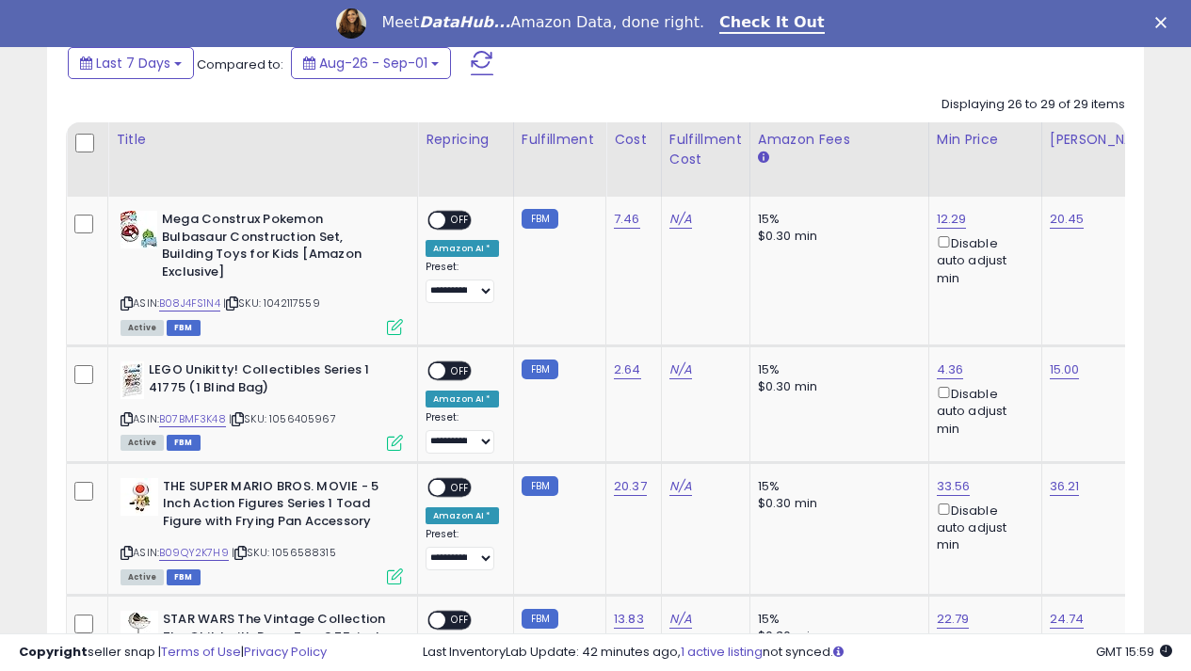
scroll to position [905, 0]
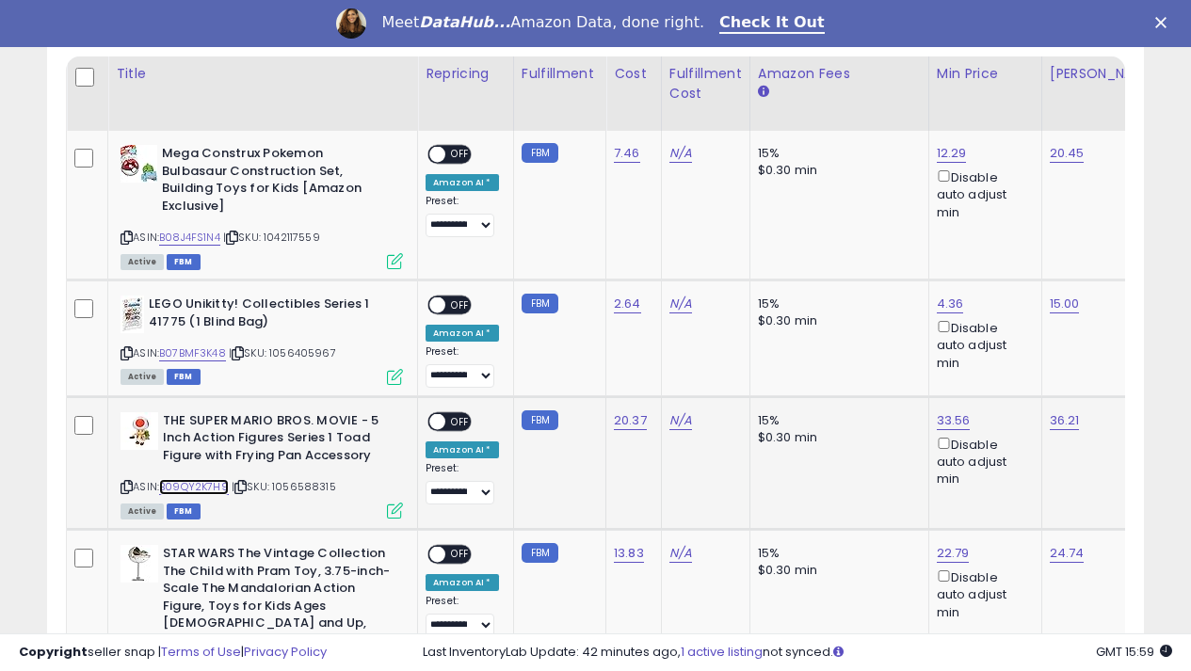
click at [203, 479] on link "B09QY2K7H9" at bounding box center [194, 487] width 70 height 16
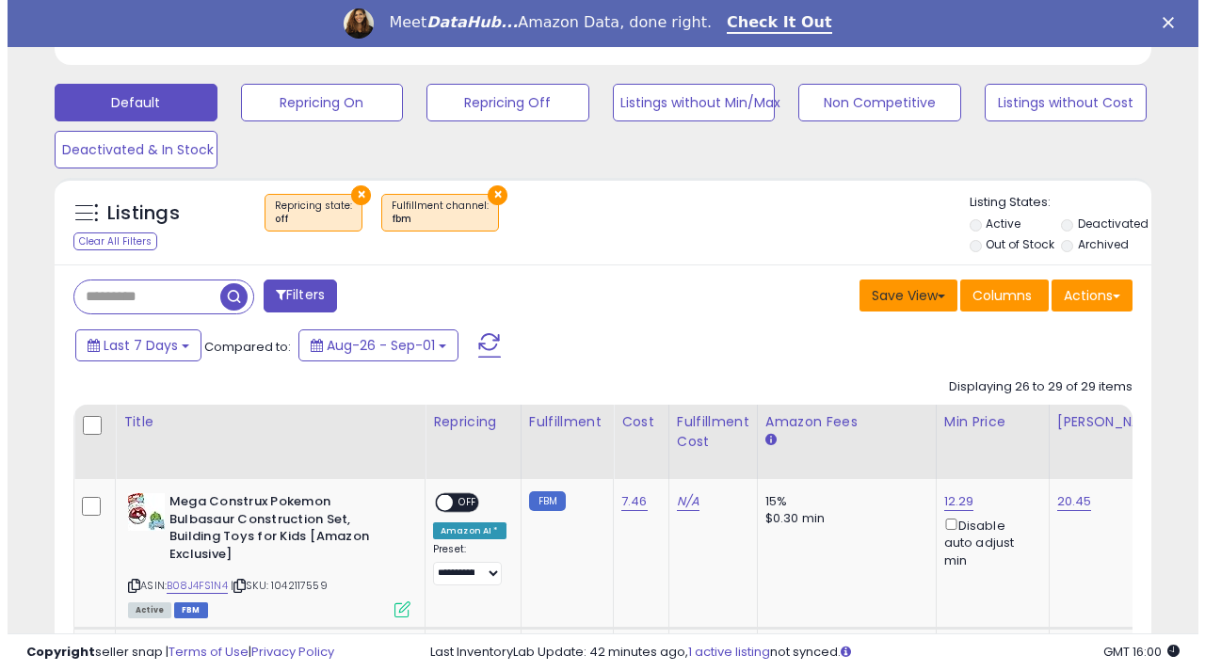
scroll to position [340, 0]
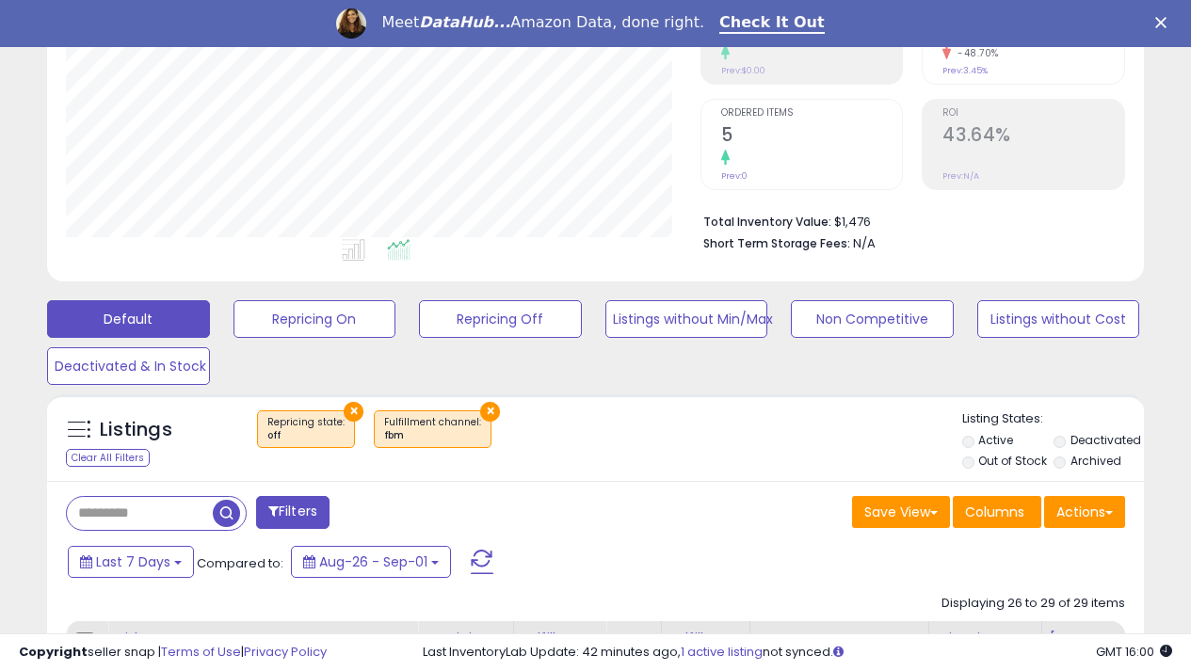
click at [480, 410] on button "×" at bounding box center [490, 412] width 20 height 20
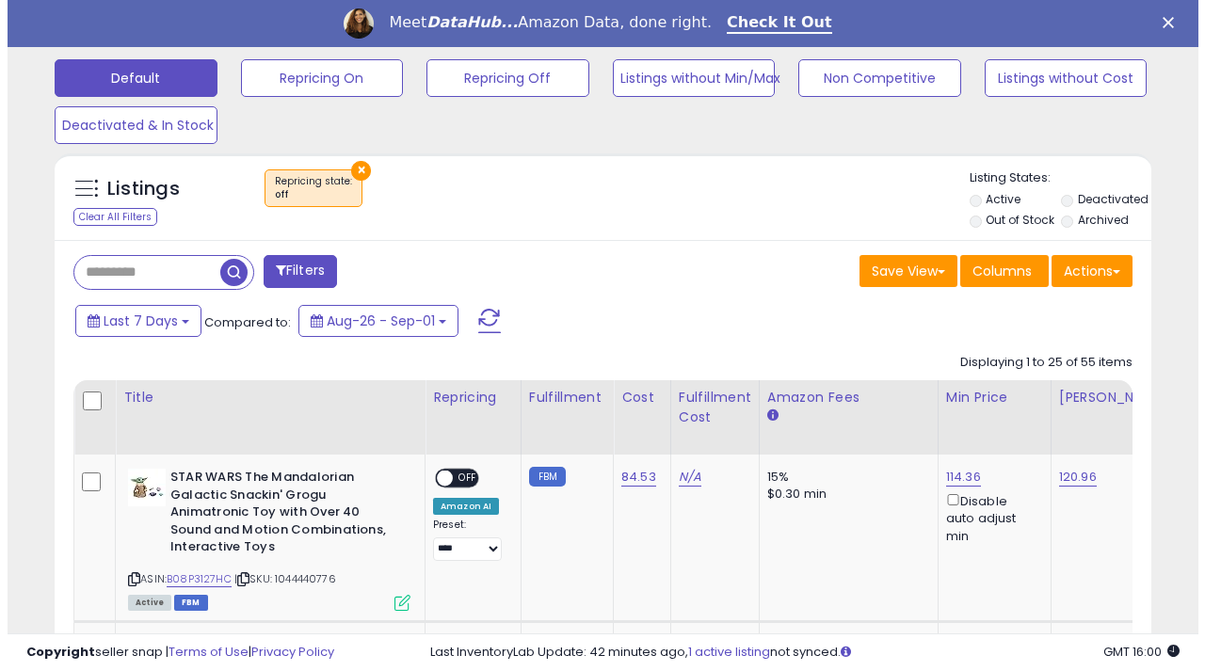
scroll to position [528, 0]
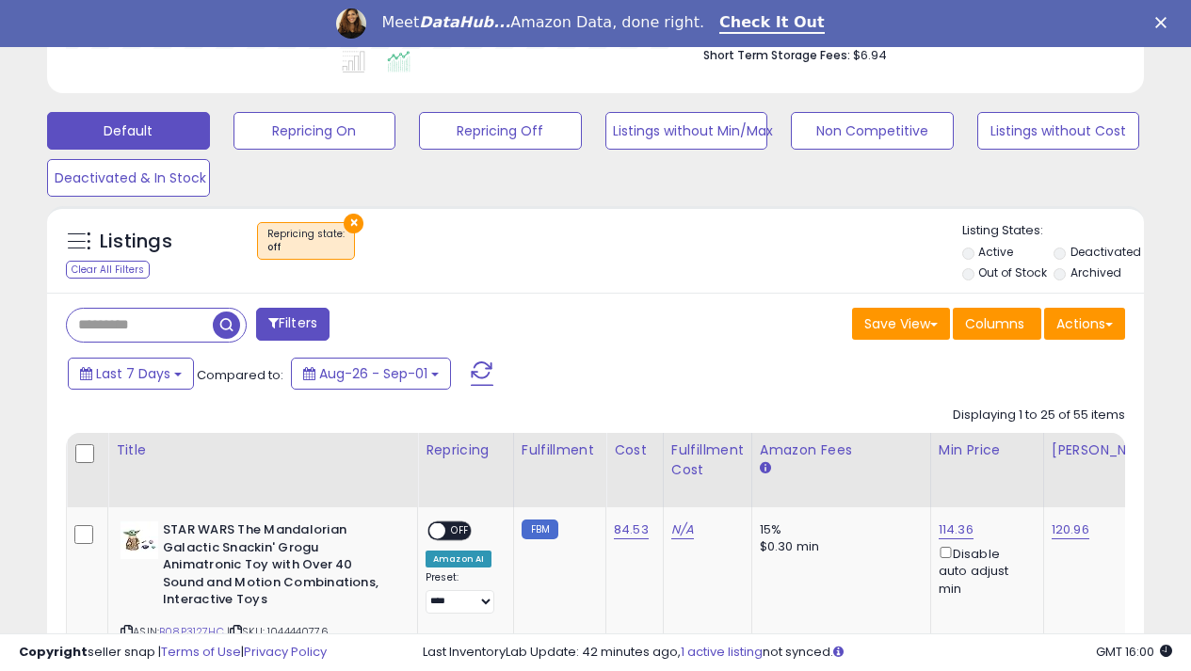
click at [282, 326] on button "Filters" at bounding box center [292, 324] width 73 height 33
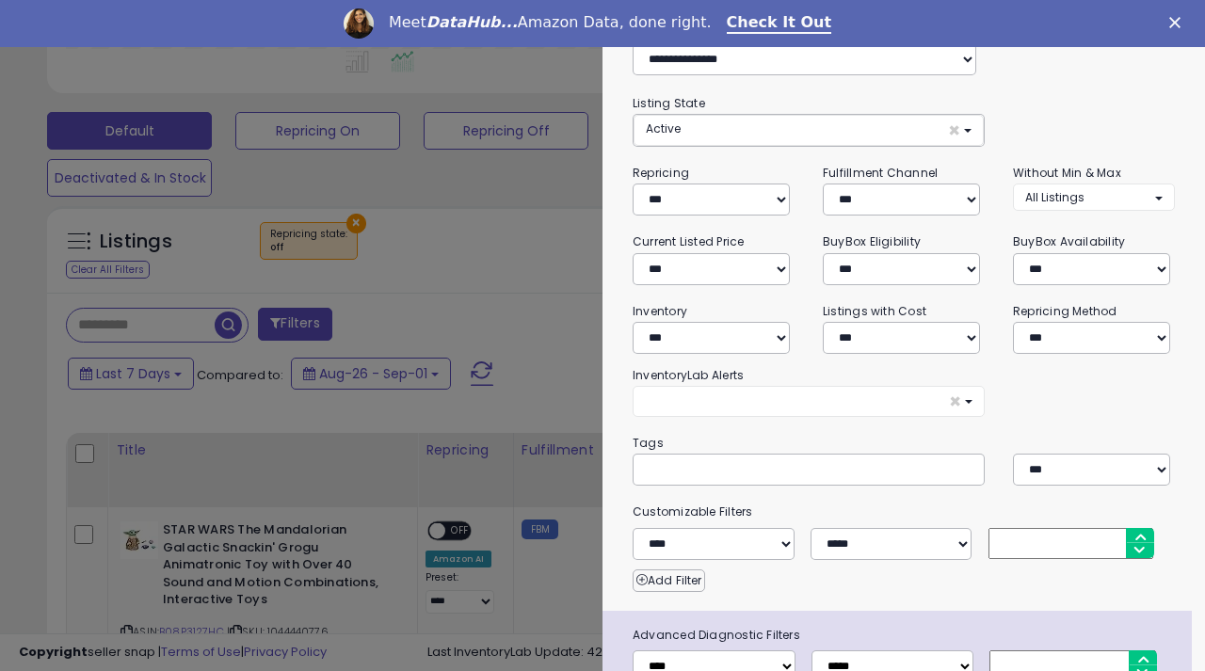
scroll to position [0, 0]
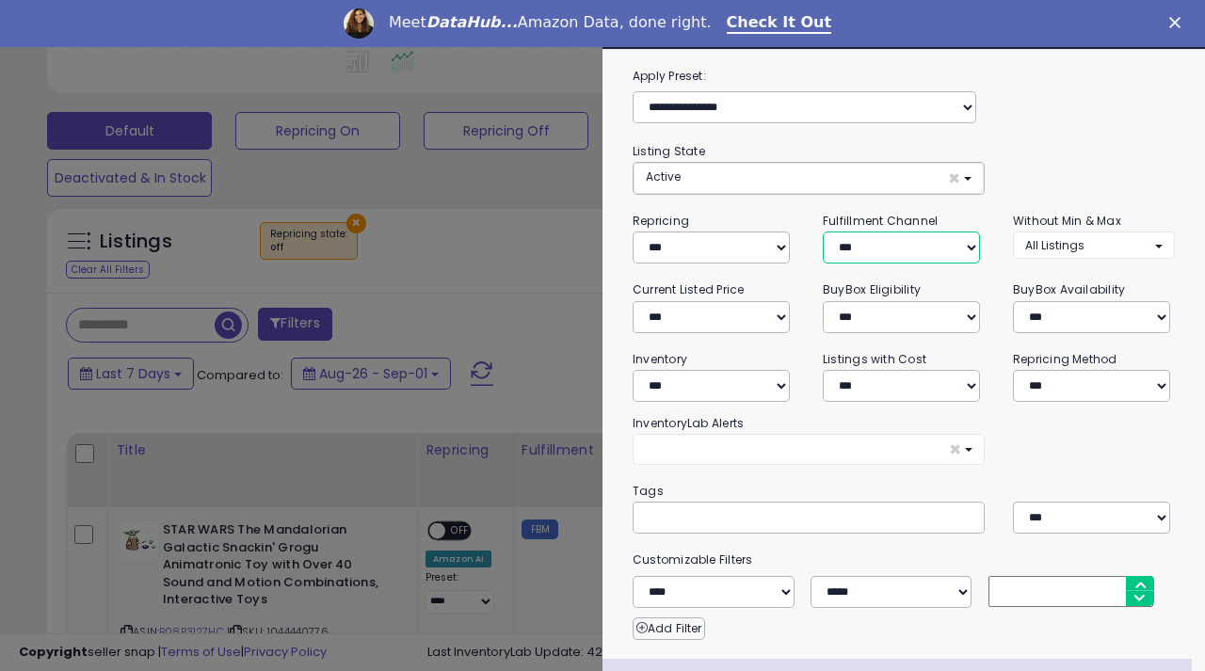
click at [947, 252] on select "*** *** *** ***" at bounding box center [901, 248] width 157 height 32
select select "***"
click at [823, 232] on select "*** *** *** ***" at bounding box center [901, 248] width 157 height 32
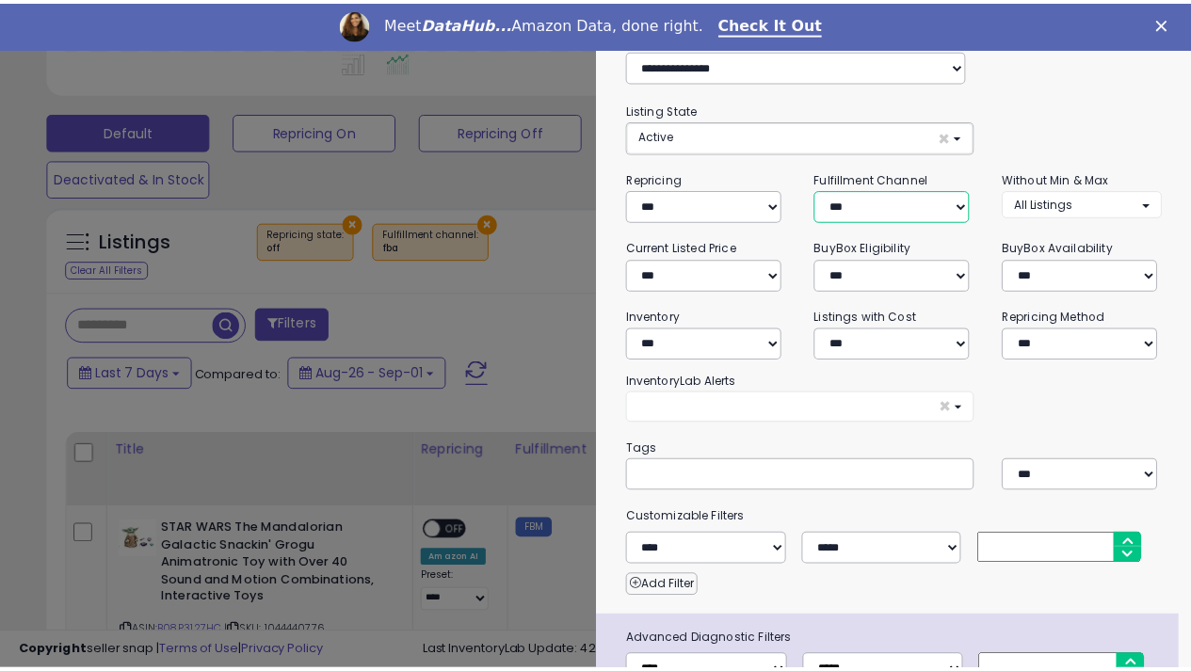
scroll to position [167, 0]
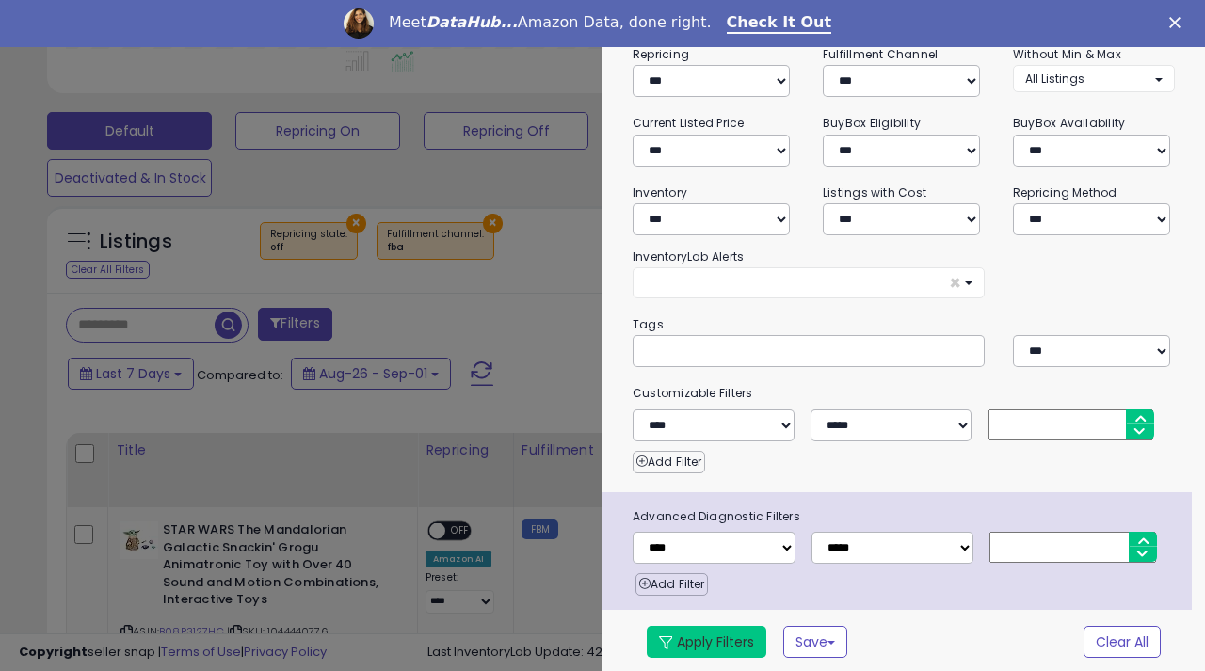
click at [705, 638] on button "Apply Filters" at bounding box center [707, 642] width 120 height 32
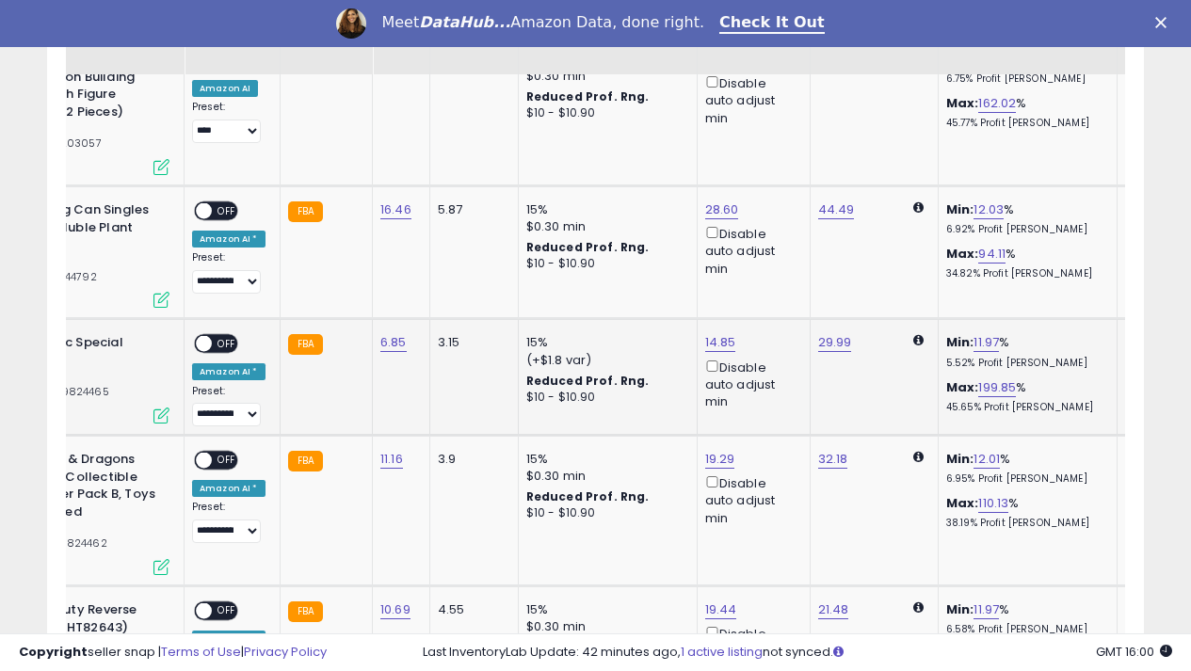
scroll to position [0, 0]
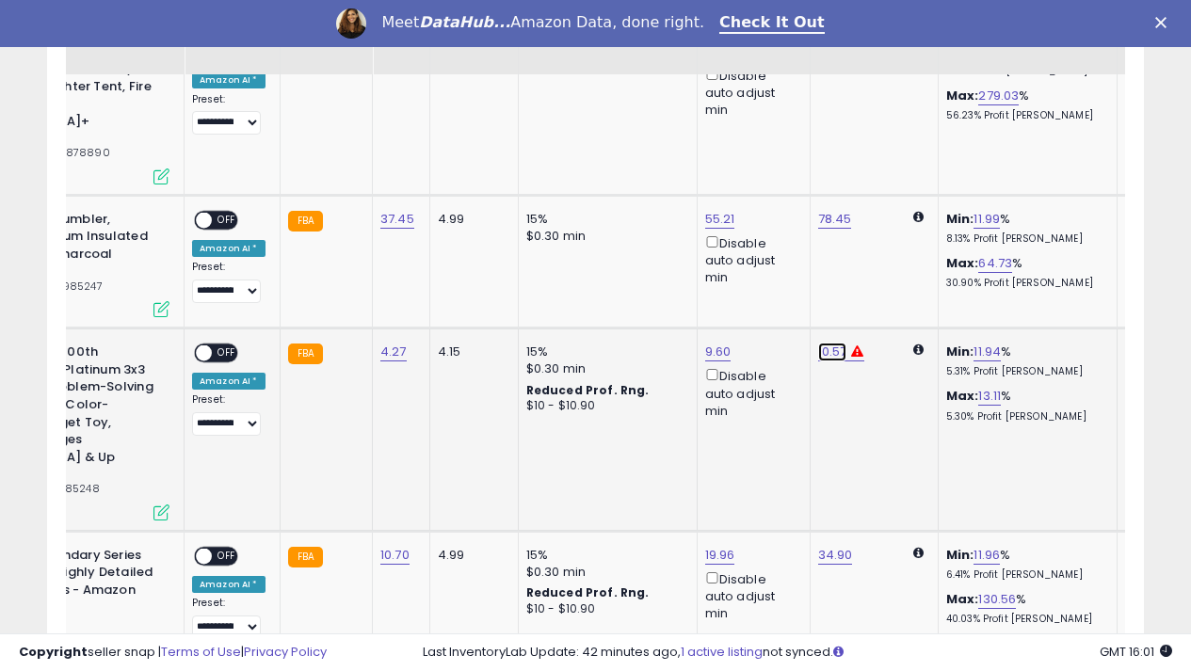
click at [823, 343] on link "10.57" at bounding box center [832, 352] width 29 height 19
type input "*"
type input "*****"
click at [883, 235] on icon "submit" at bounding box center [877, 233] width 11 height 11
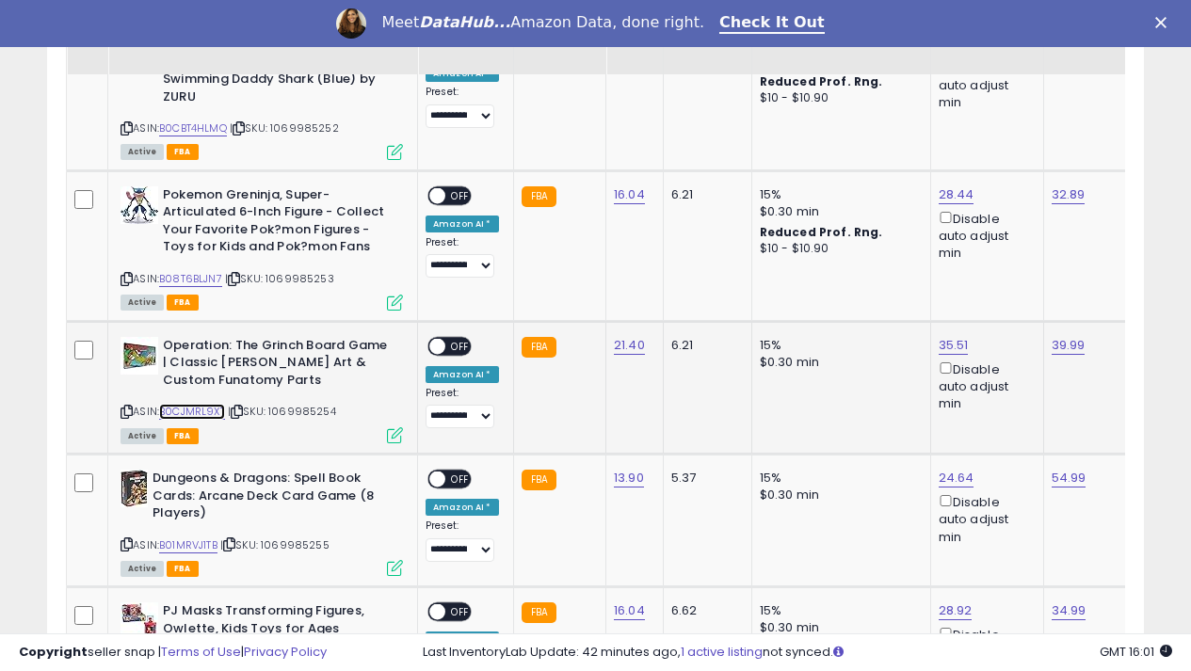
click at [192, 404] on link "B0CJMRL9XT" at bounding box center [192, 412] width 66 height 16
click at [946, 336] on link "35.51" at bounding box center [954, 345] width 30 height 19
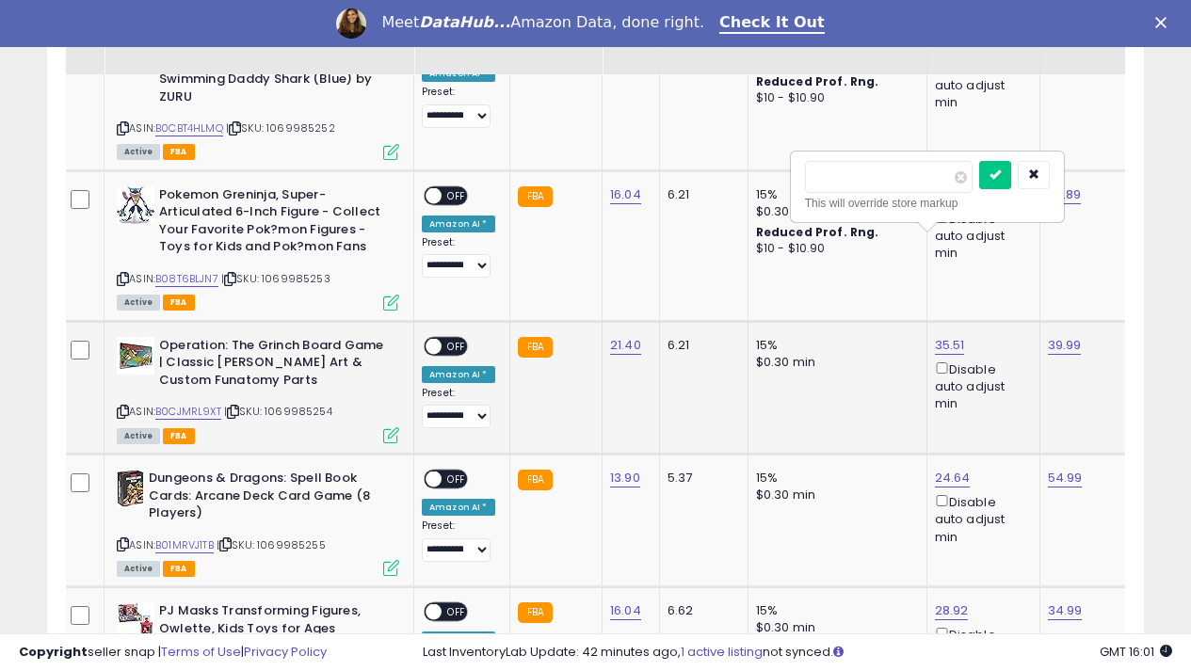
drag, startPoint x: 850, startPoint y: 180, endPoint x: 801, endPoint y: 183, distance: 49.0
click at [801, 183] on div "***** This will override store markup" at bounding box center [927, 187] width 271 height 69
type input "*****"
click at [1011, 178] on button "submit" at bounding box center [995, 175] width 32 height 28
click at [1052, 336] on link "39.99" at bounding box center [1065, 345] width 34 height 19
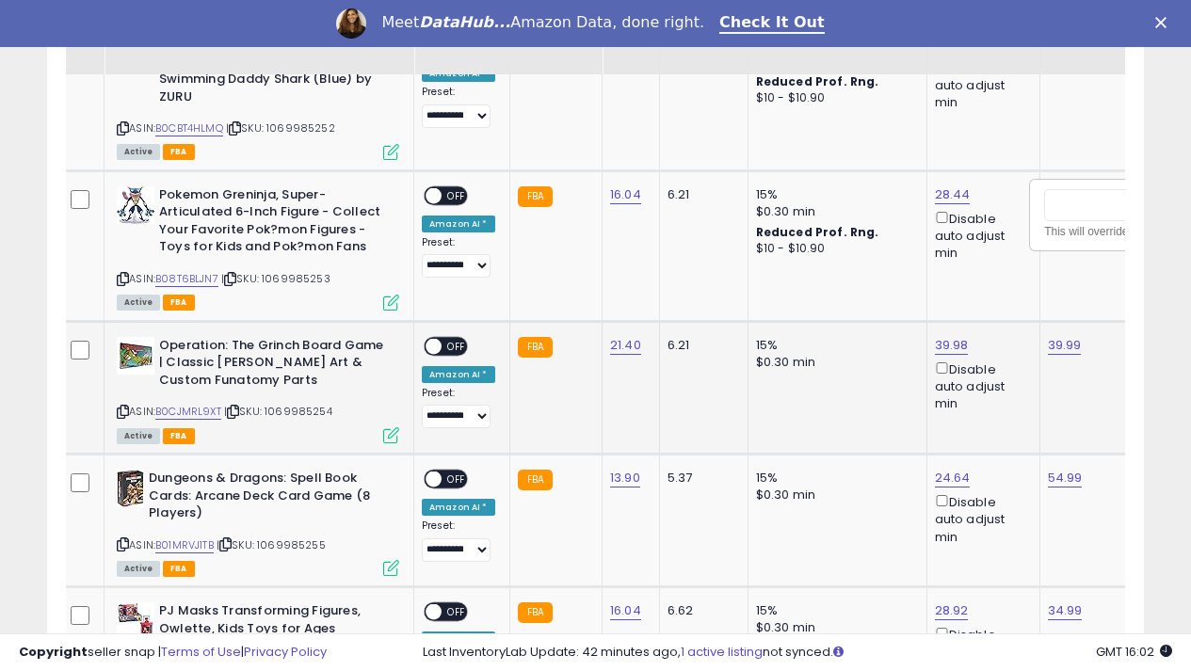
scroll to position [0, 119]
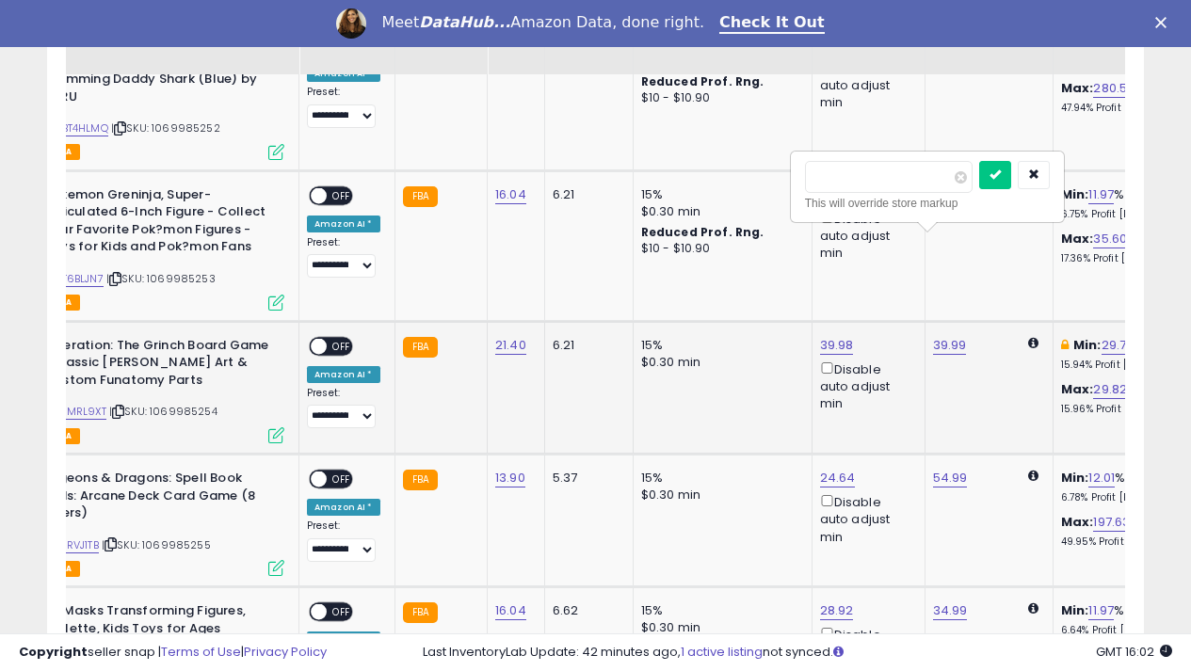
type input "*"
type input "**"
click at [1011, 170] on button "submit" at bounding box center [995, 175] width 32 height 28
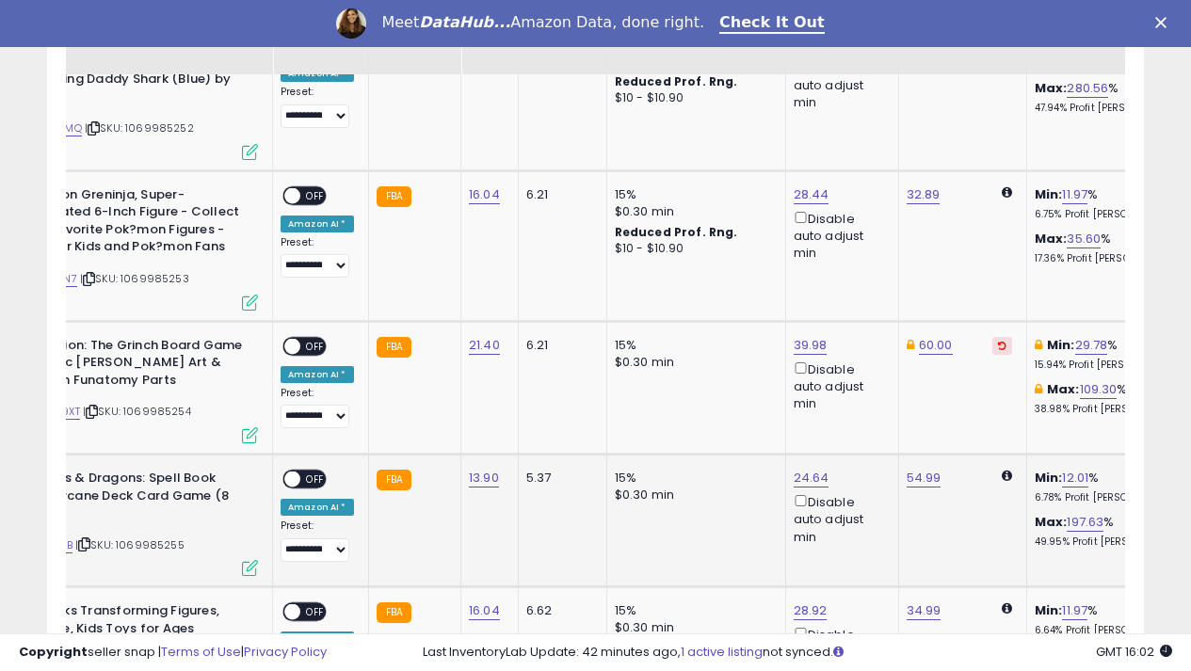
scroll to position [0, 134]
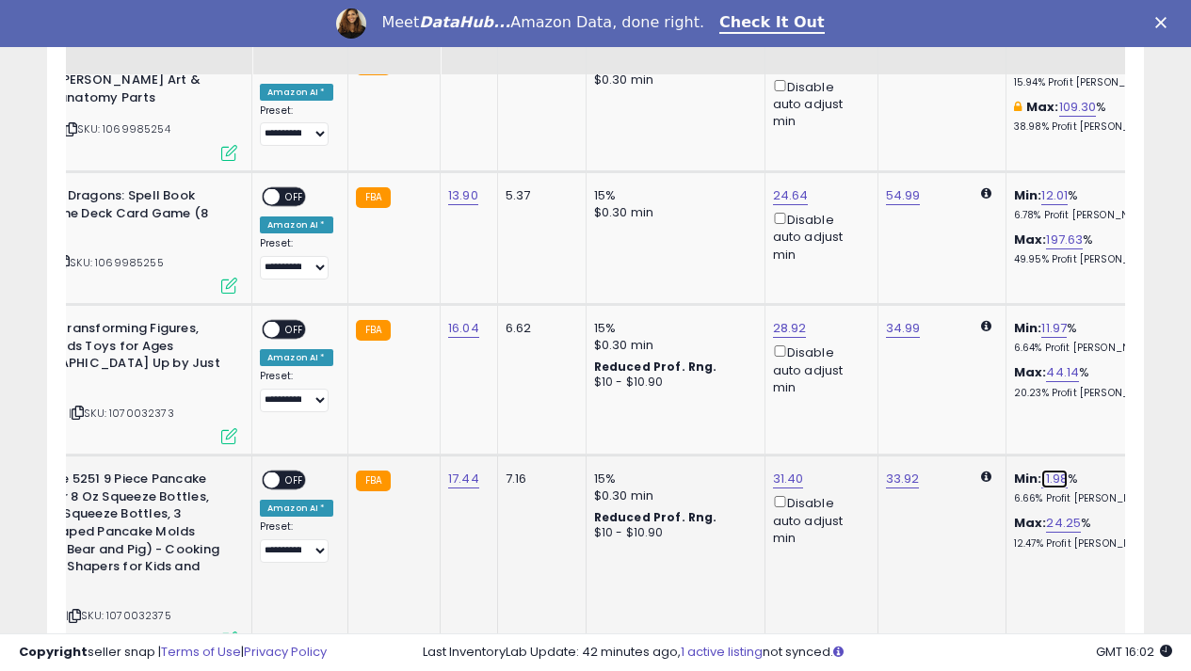
click at [1041, 470] on link "11.98" at bounding box center [1054, 479] width 26 height 19
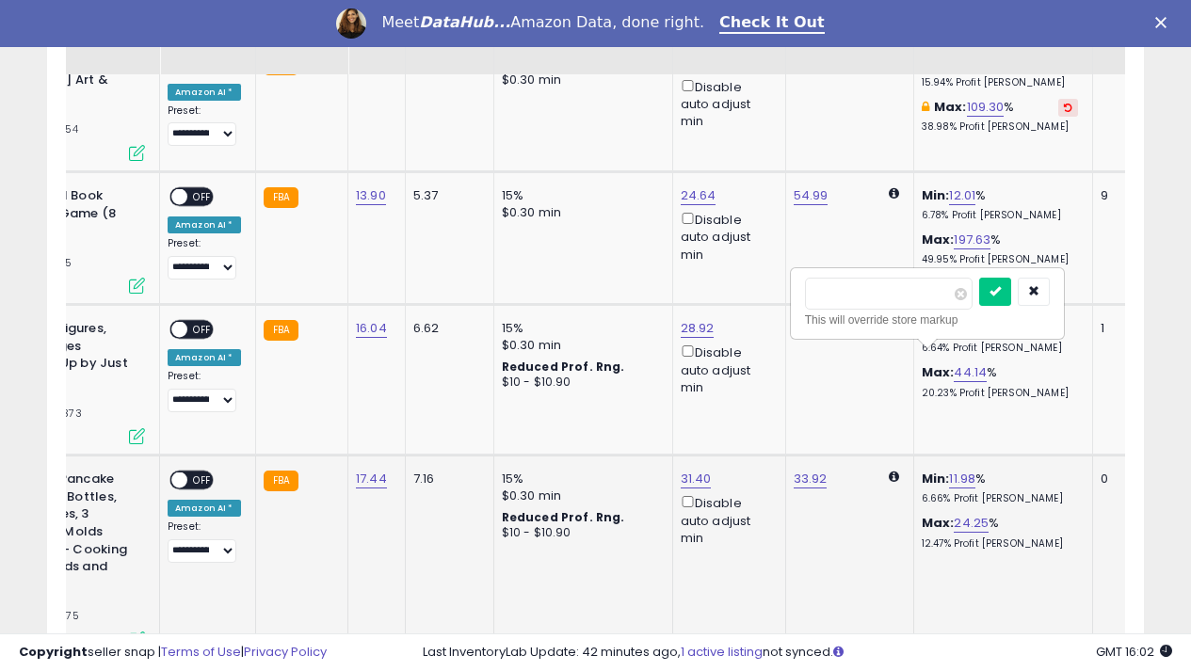
type input "*"
click at [1001, 291] on icon "submit" at bounding box center [994, 290] width 11 height 11
click at [962, 470] on link "4.97" at bounding box center [975, 479] width 26 height 19
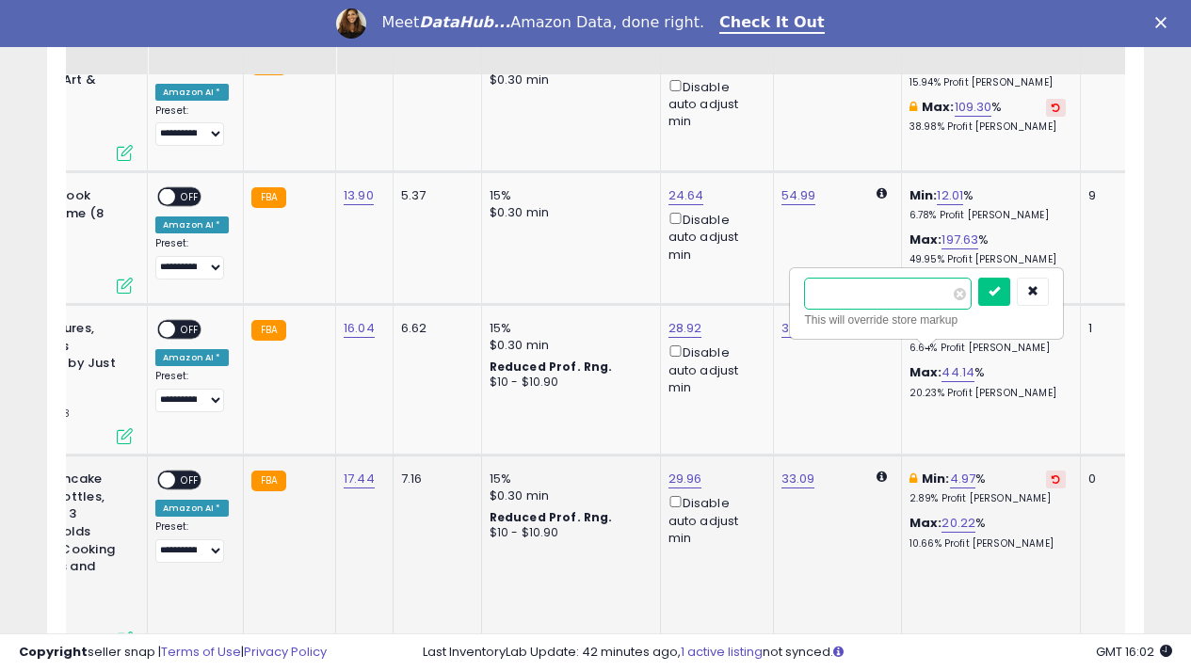
type input "*"
click at [1010, 298] on button "submit" at bounding box center [994, 292] width 32 height 28
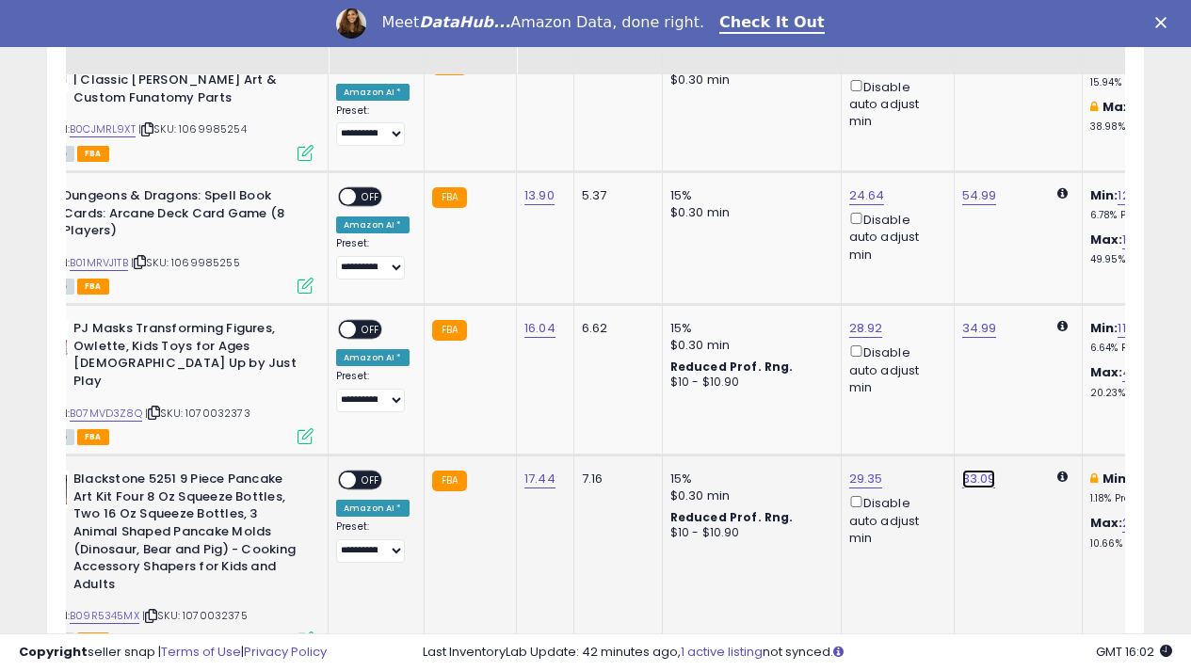
click at [964, 470] on link "33.09" at bounding box center [979, 479] width 34 height 19
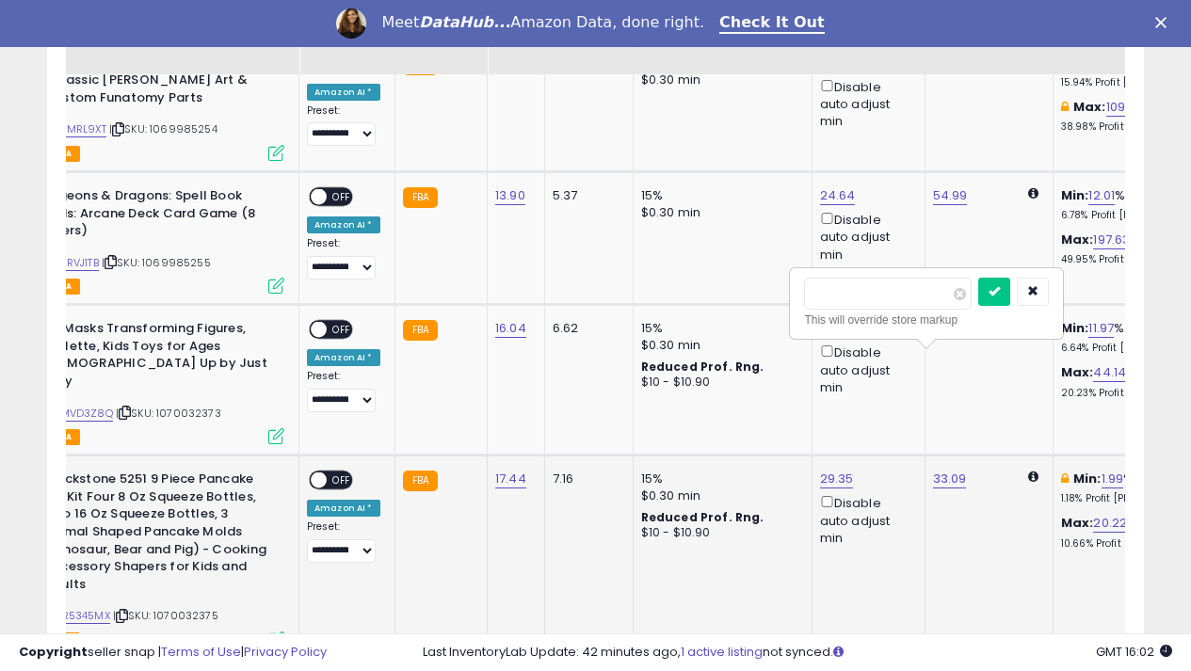
type input "*"
type input "*****"
click at [1000, 294] on icon "submit" at bounding box center [993, 290] width 11 height 11
click at [345, 473] on span "OFF" at bounding box center [342, 481] width 30 height 16
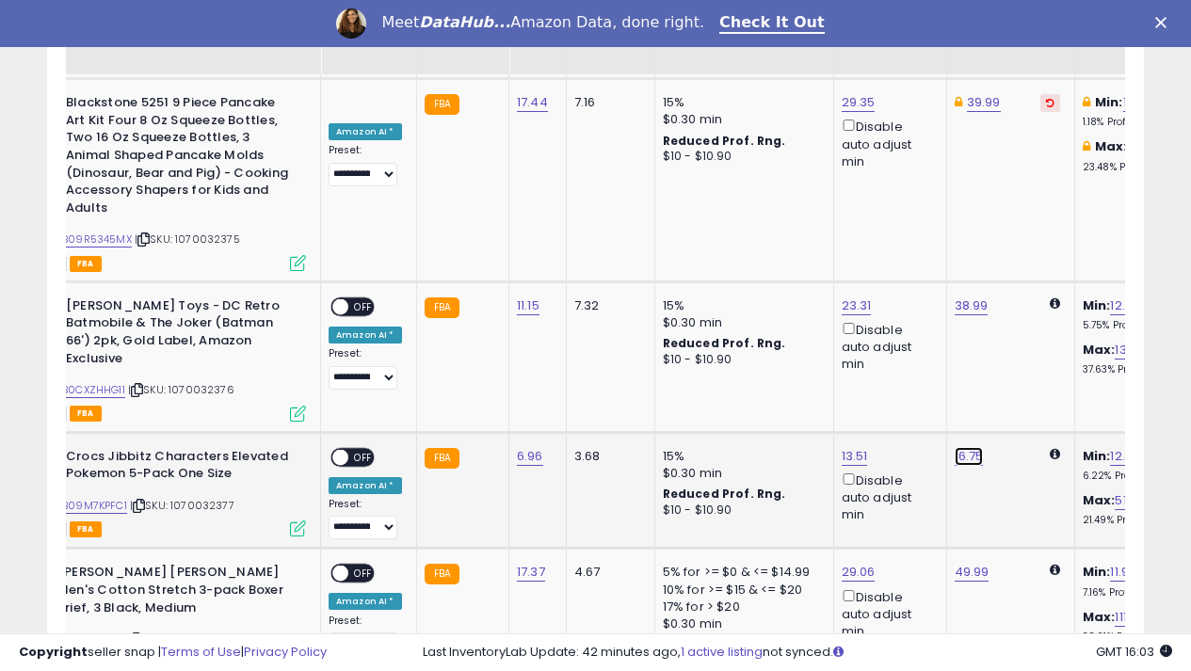
click at [956, 447] on link "16.75" at bounding box center [969, 456] width 29 height 19
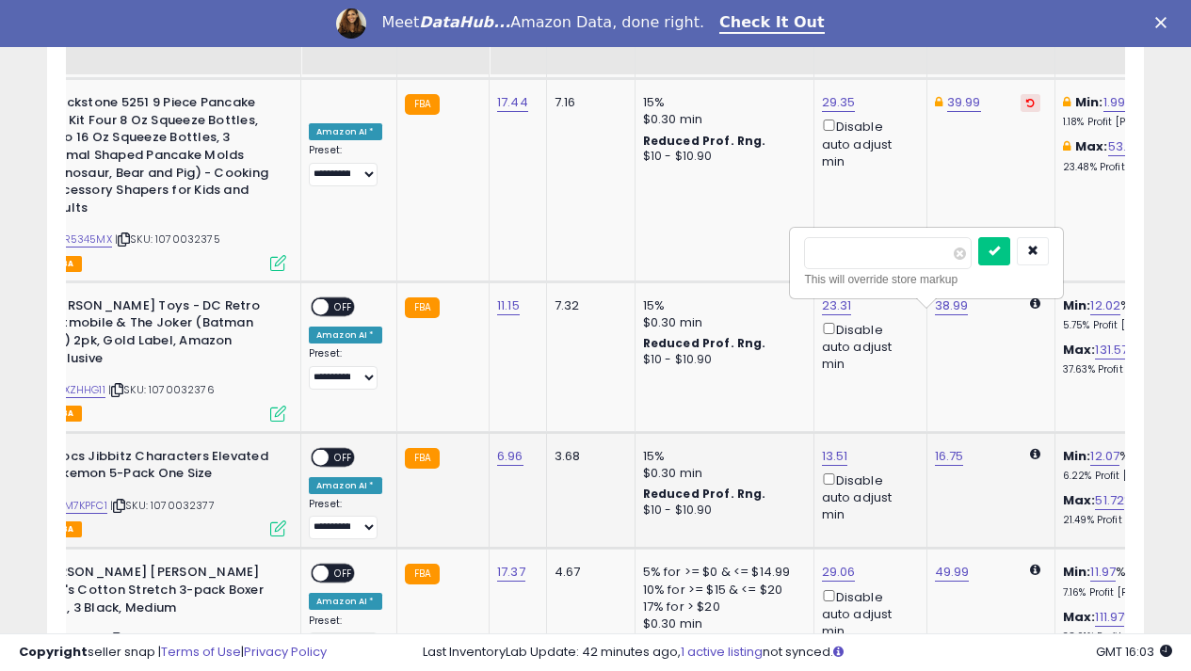
type input "*"
type input "*****"
click at [1000, 252] on icon "submit" at bounding box center [993, 250] width 11 height 11
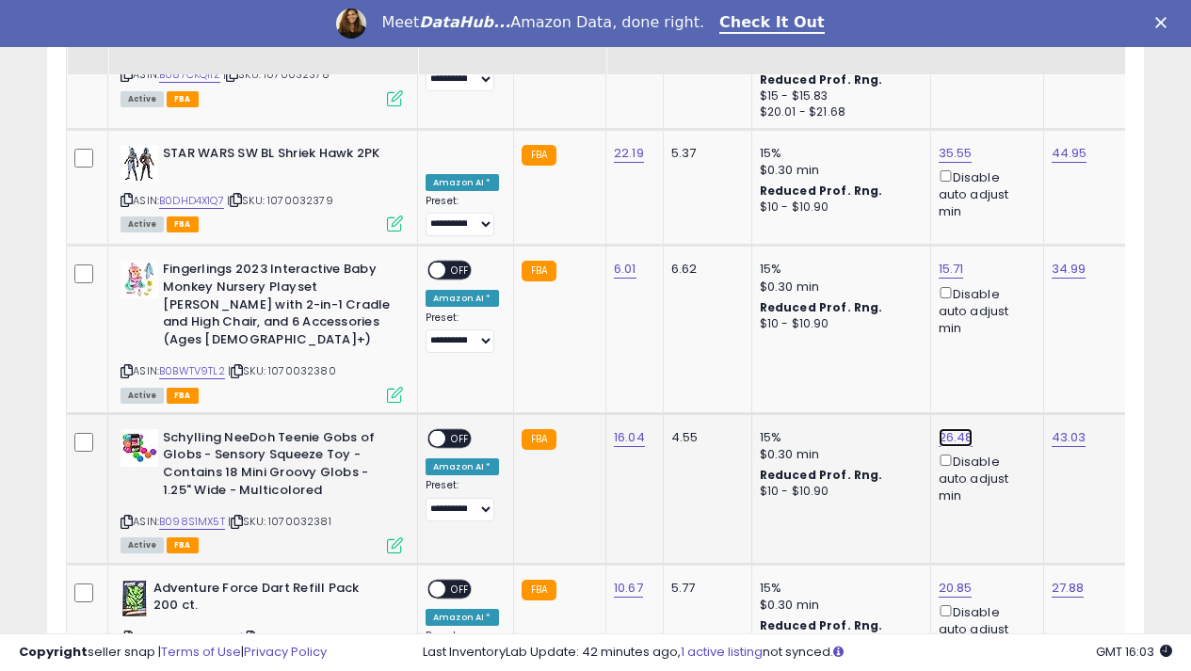
click at [947, 428] on link "26.48" at bounding box center [956, 437] width 35 height 19
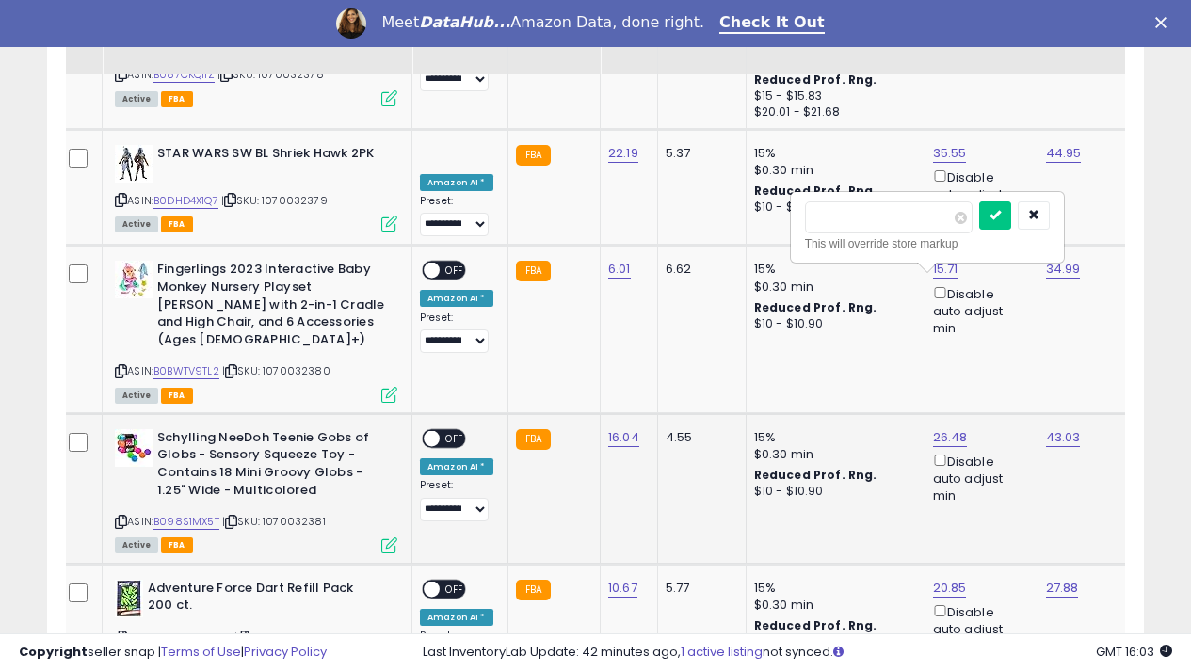
type input "*"
type input "*****"
click at [1011, 211] on button "submit" at bounding box center [995, 215] width 32 height 28
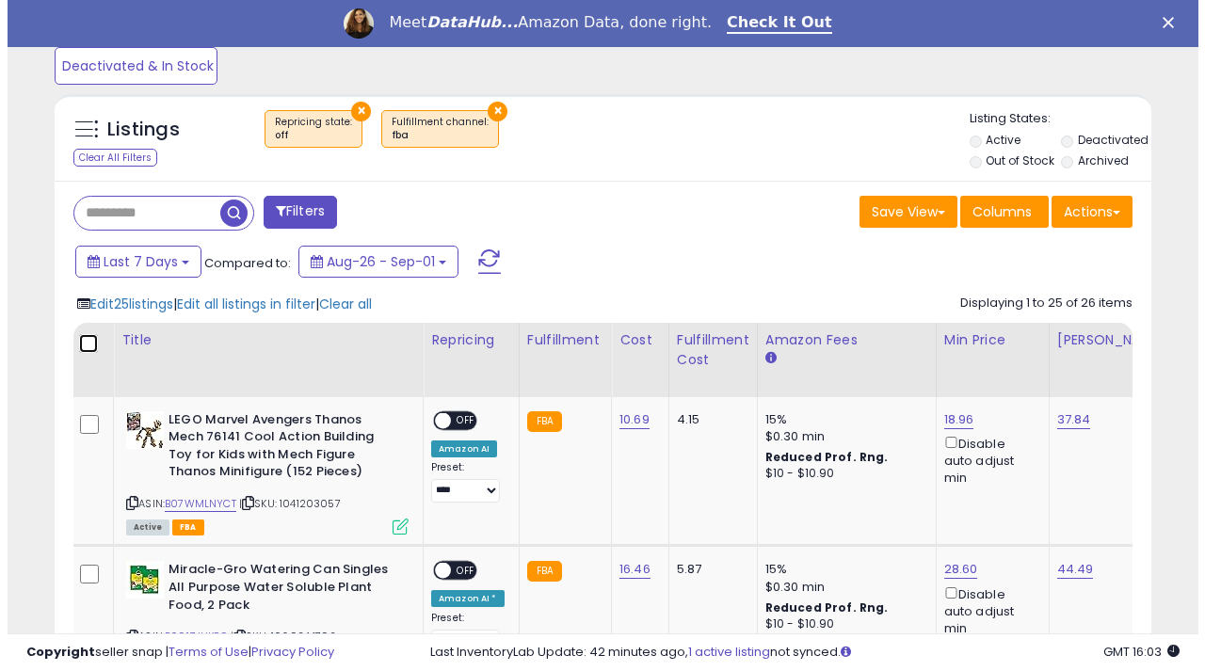
scroll to position [622, 0]
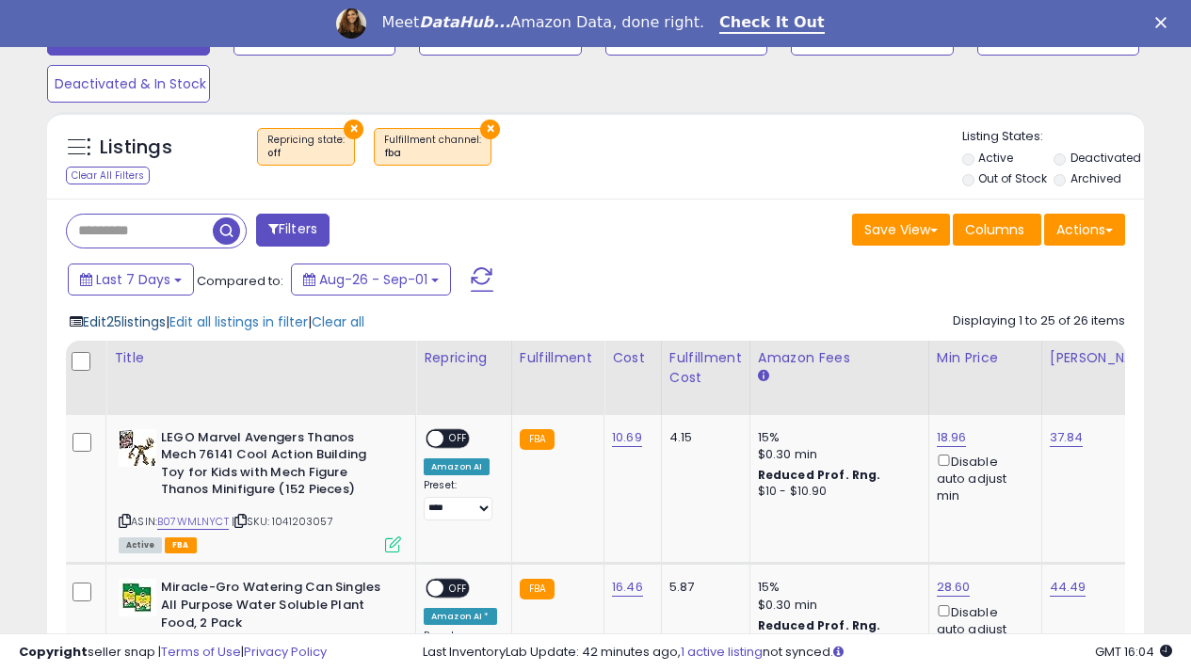
click at [154, 316] on span "Edit 25 listings" at bounding box center [124, 322] width 83 height 19
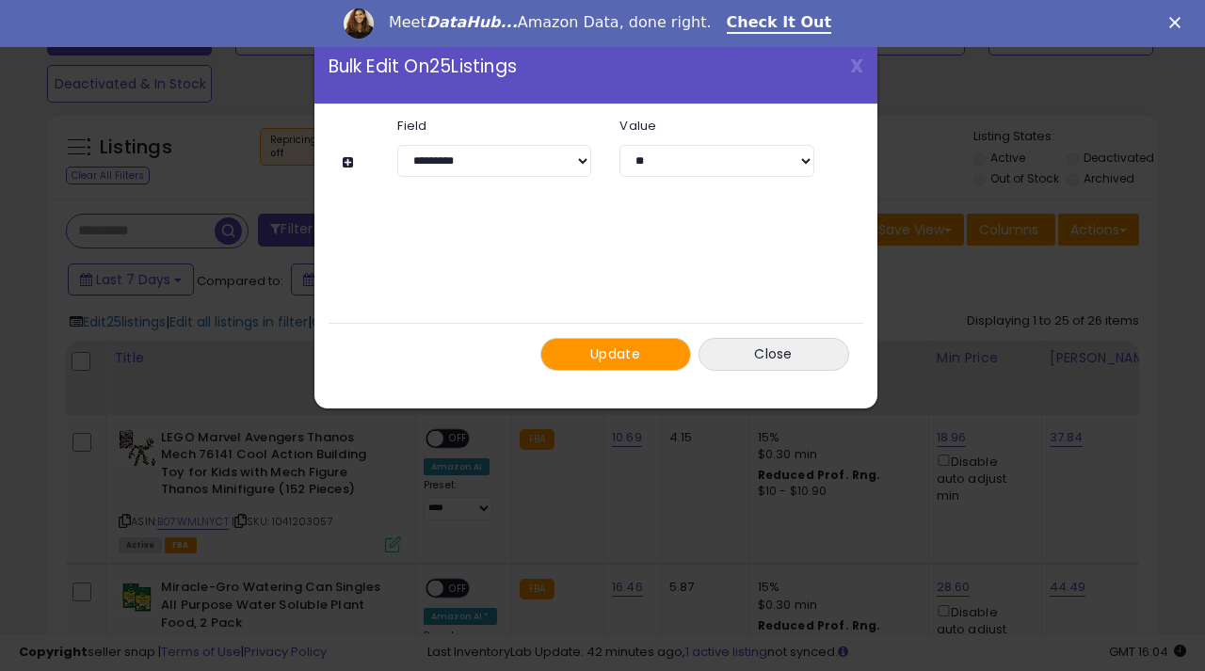
click at [635, 350] on span "Update" at bounding box center [615, 354] width 50 height 19
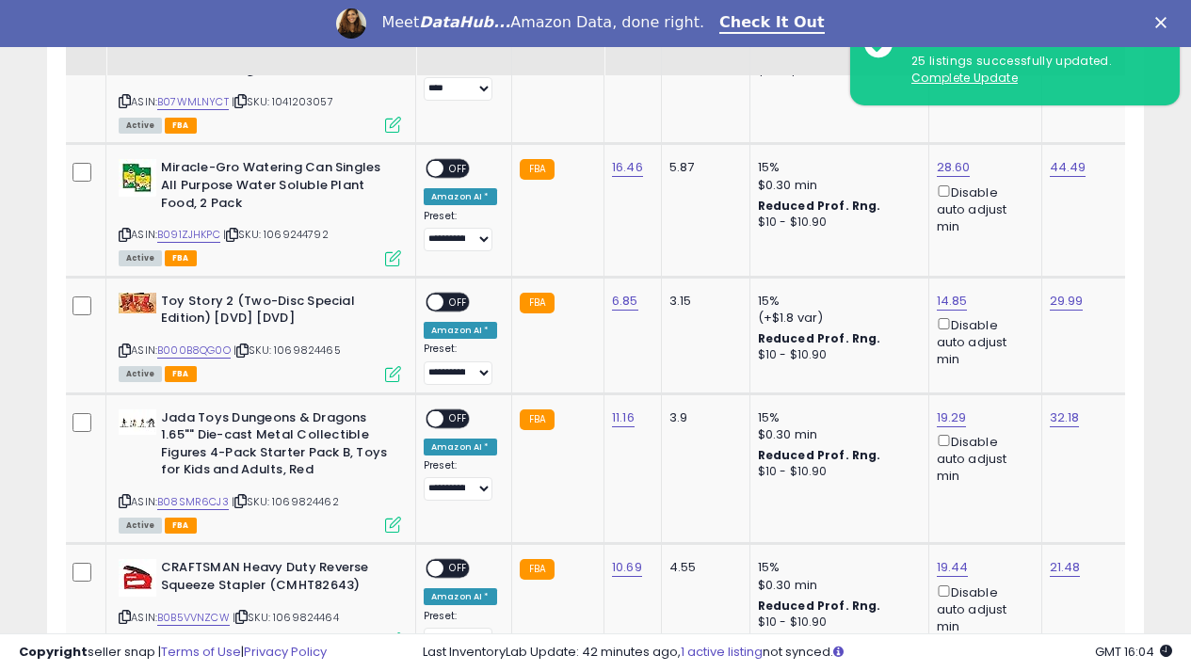
scroll to position [4045, 0]
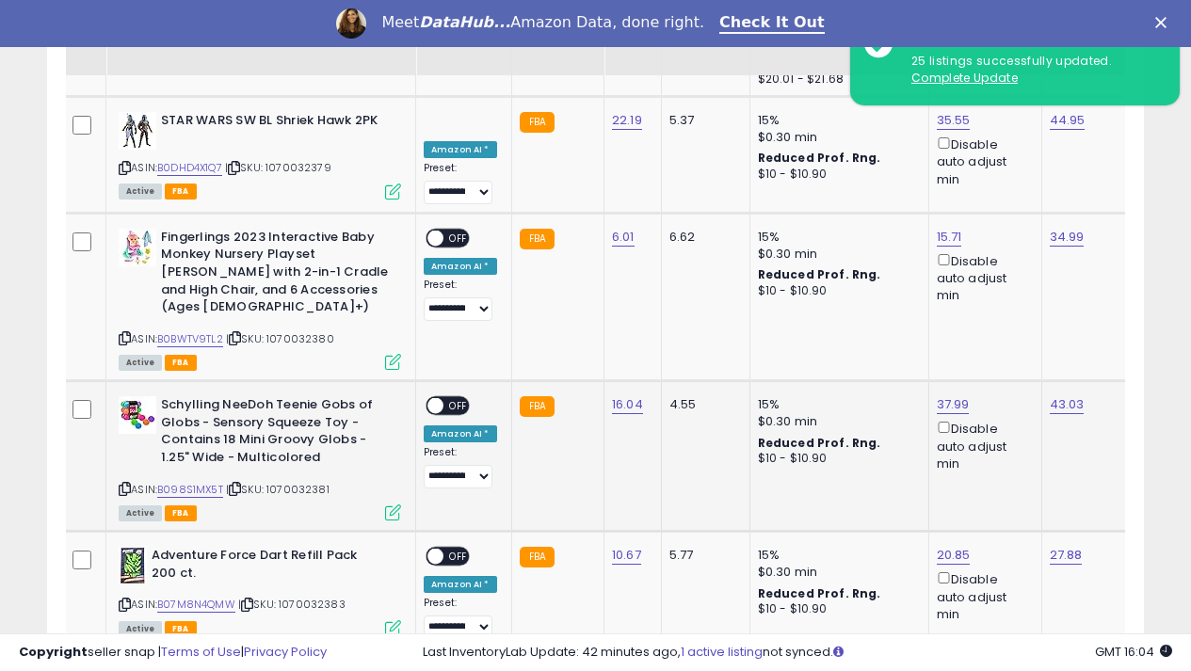
click at [1038, 668] on link "2" at bounding box center [1045, 684] width 32 height 32
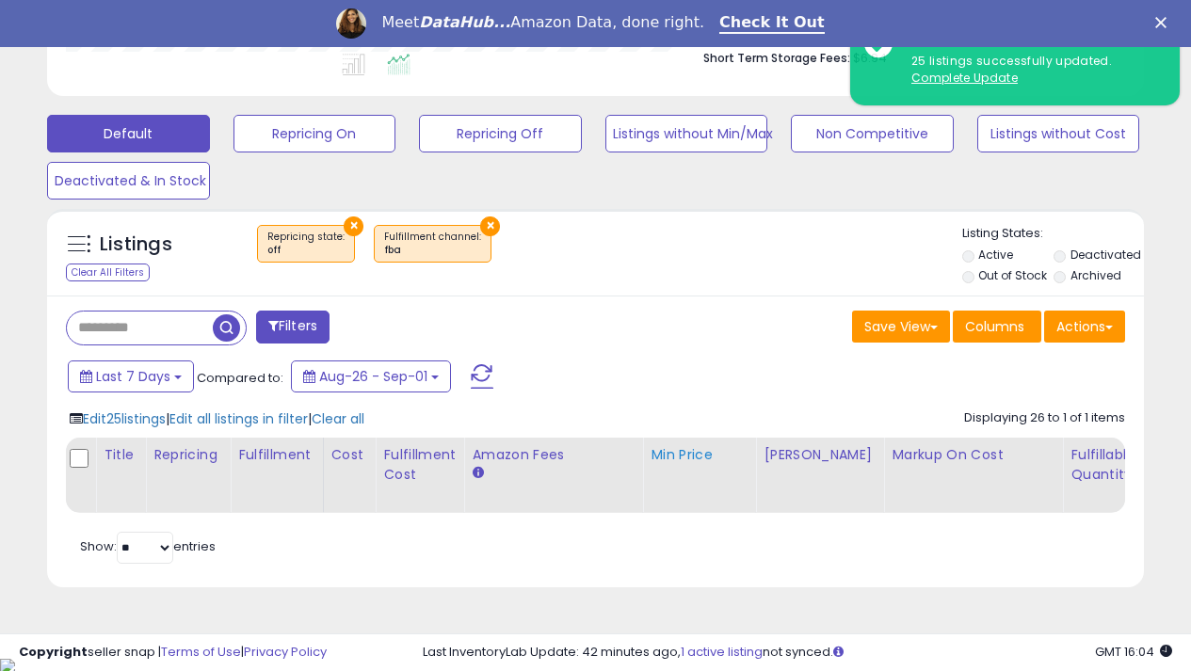
scroll to position [0, 0]
